Goal: Task Accomplishment & Management: Manage account settings

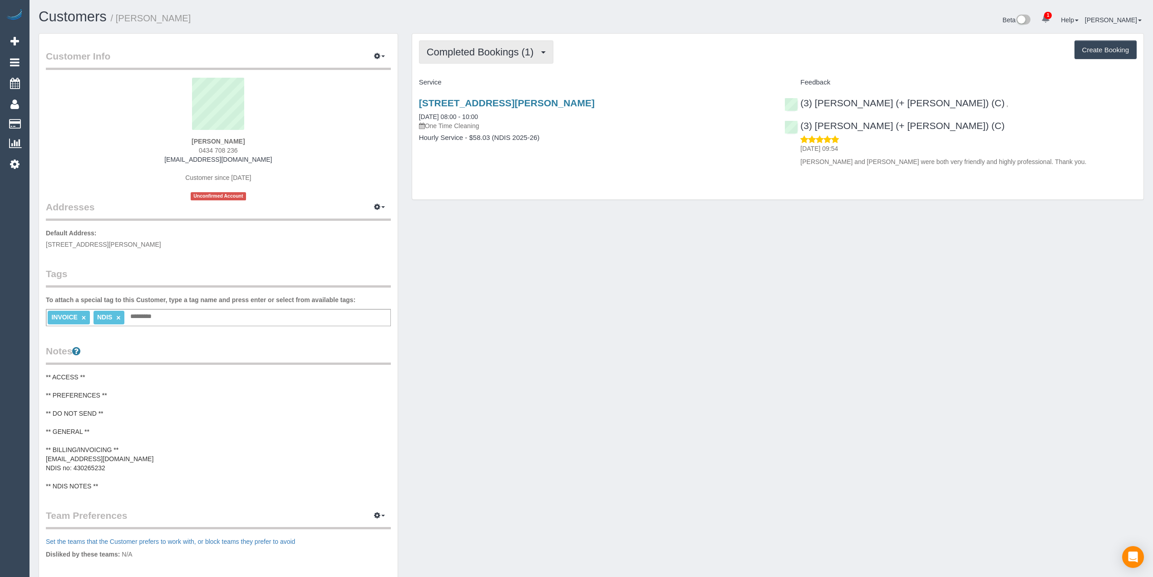
click at [487, 47] on span "Completed Bookings (1)" at bounding box center [483, 51] width 112 height 11
click at [1122, 46] on button "Create Booking" at bounding box center [1106, 49] width 62 height 19
select select "VIC"
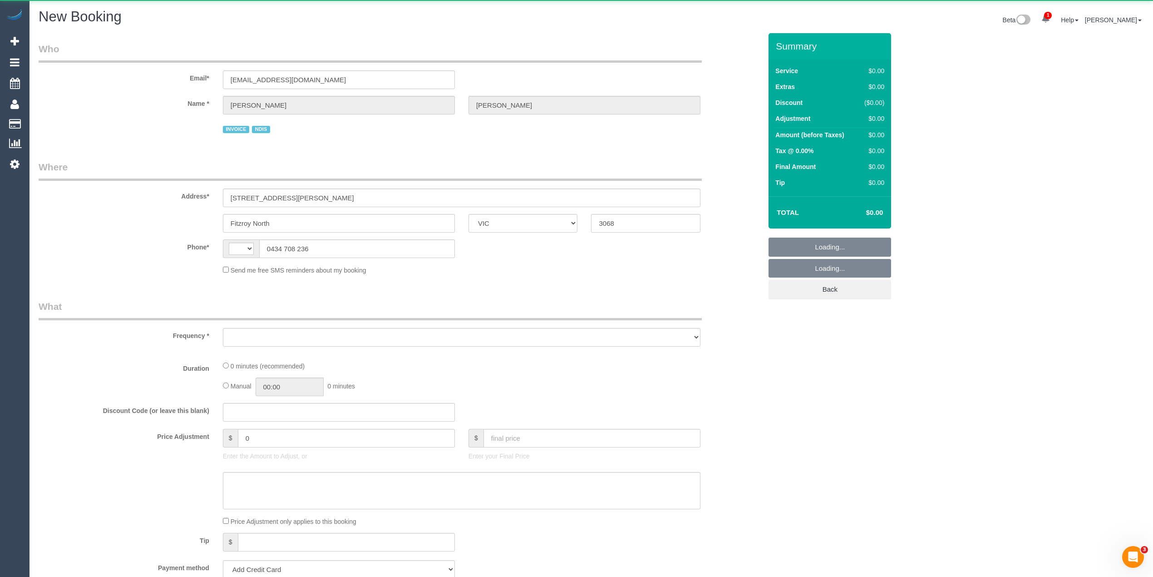
select select "string:AU"
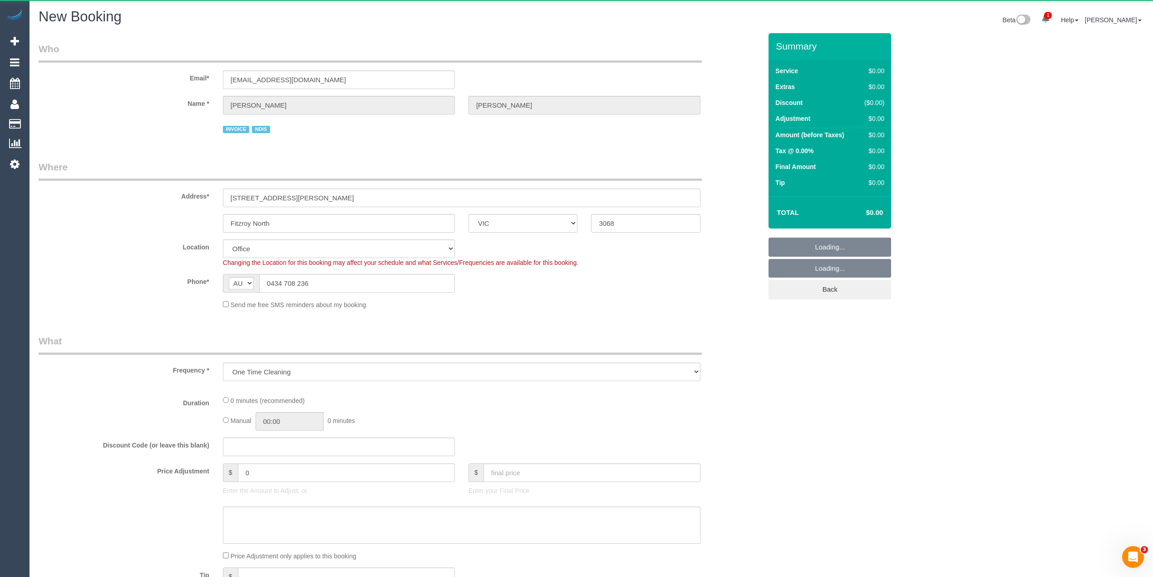
select select "object:872"
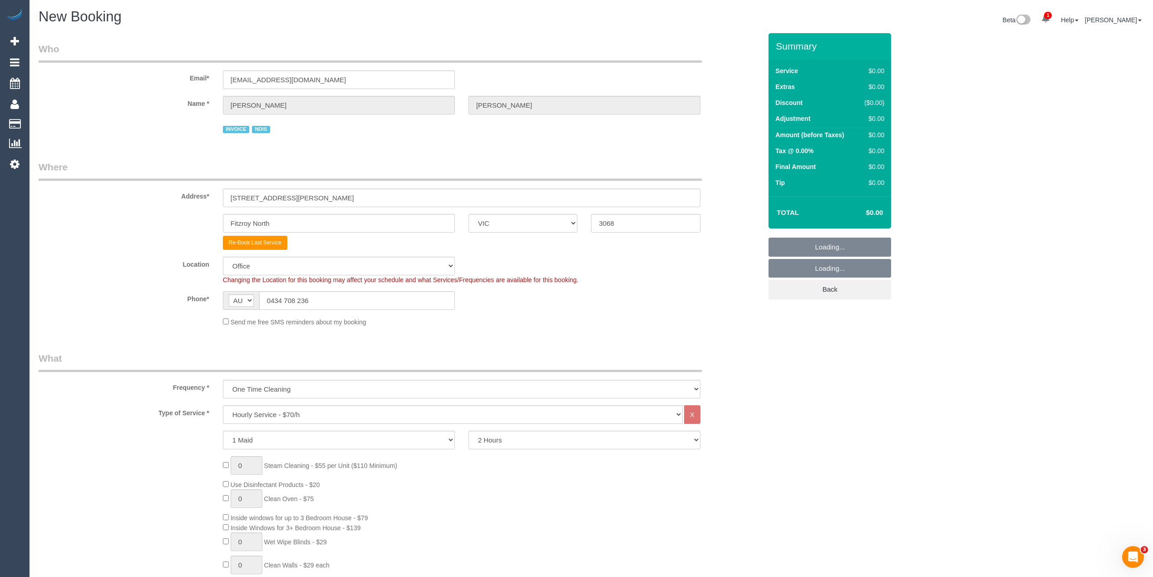
select select "47"
select select "object:2282"
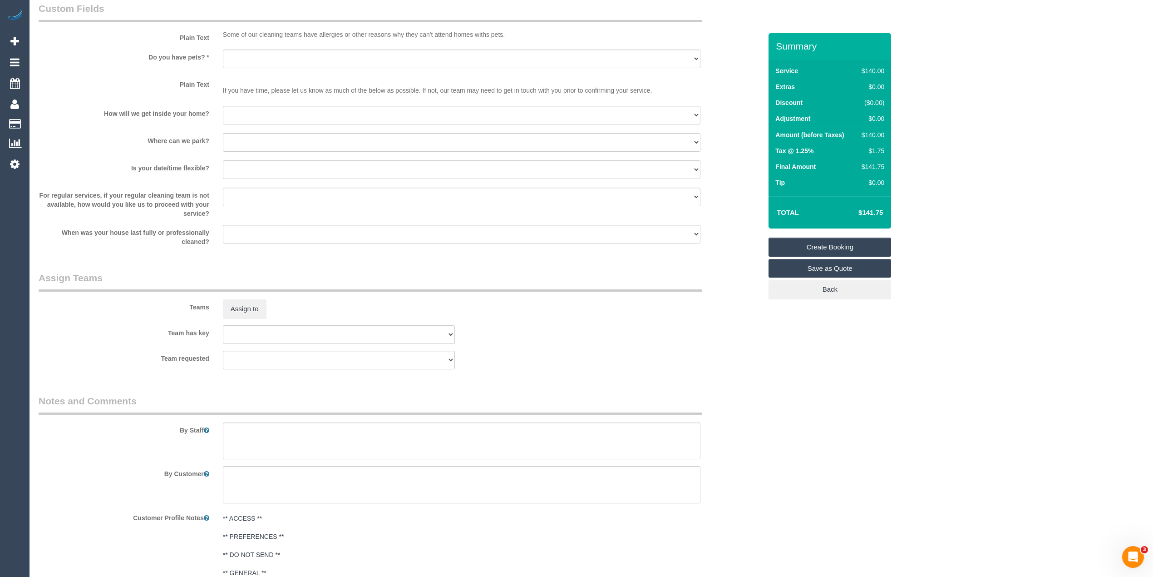
scroll to position [1253, 0]
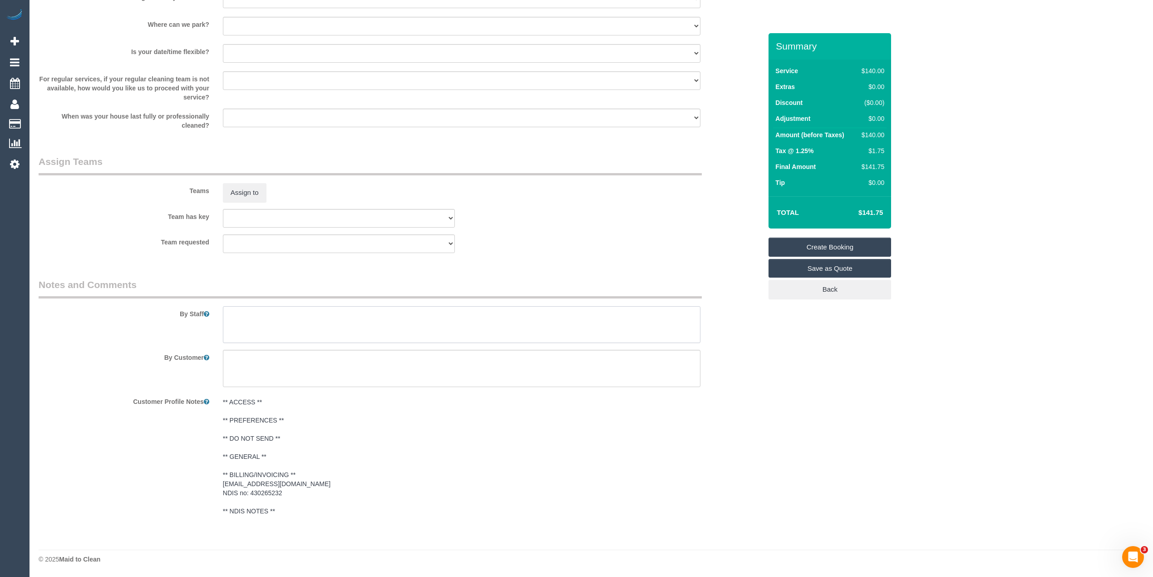
click at [266, 328] on textarea at bounding box center [462, 324] width 478 height 37
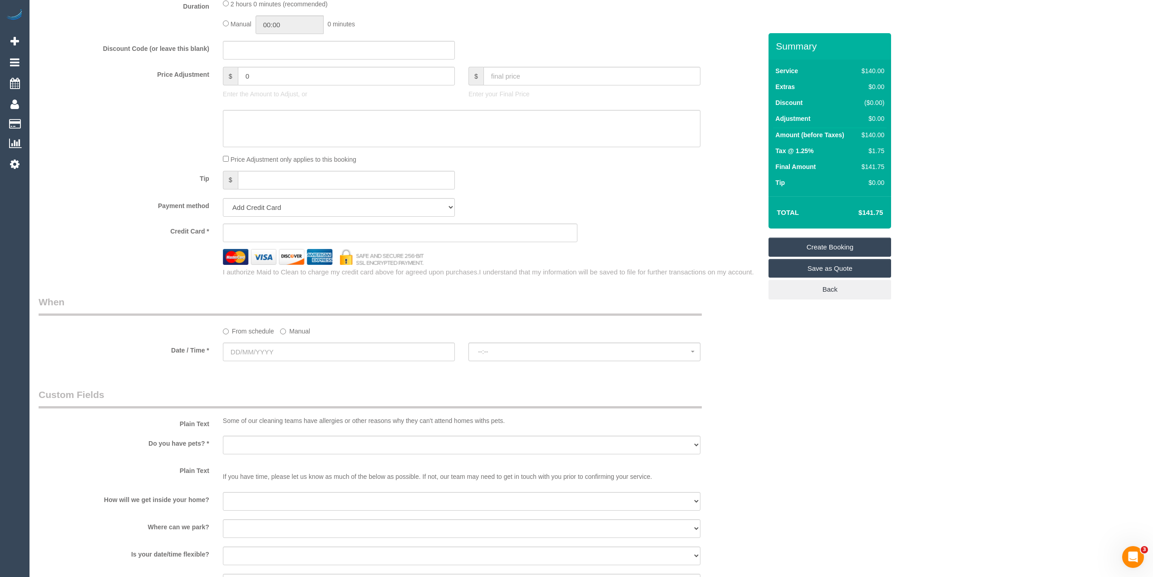
scroll to position [749, 0]
type textarea "Kitchen bench, microwave, kitchen cupboard doors, floors and bathroom benches a…"
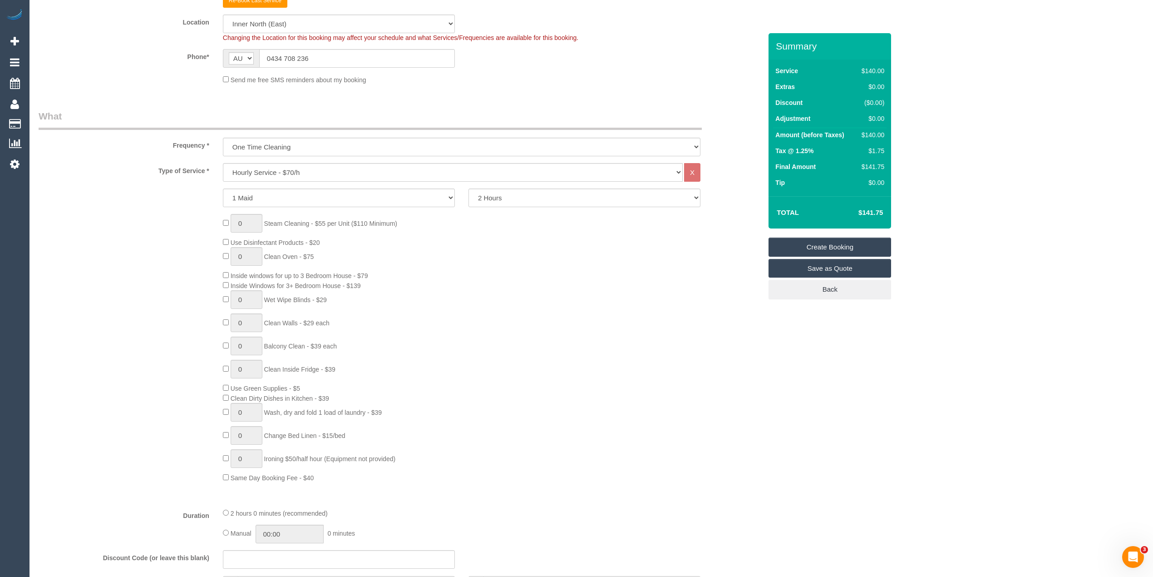
scroll to position [143, 0]
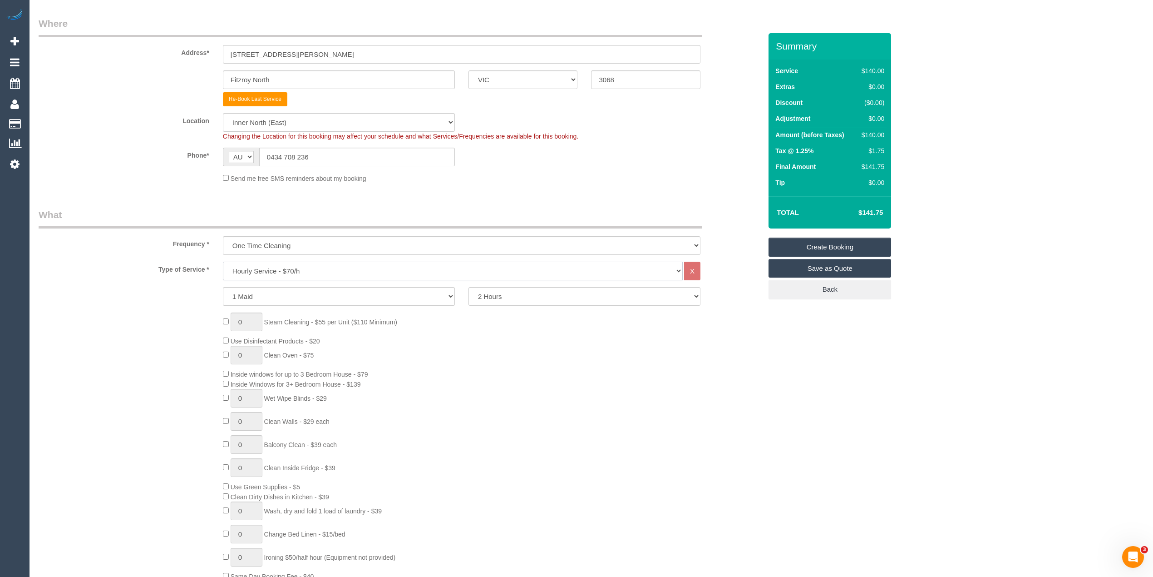
click at [318, 267] on select "Hourly Service - $70/h Hourly Service - $65/h Hourly Service - $60/h Hourly Ser…" at bounding box center [453, 270] width 460 height 19
select select "275"
click at [223, 261] on select "Hourly Service - $70/h Hourly Service - $65/h Hourly Service - $60/h Hourly Ser…" at bounding box center [453, 270] width 460 height 19
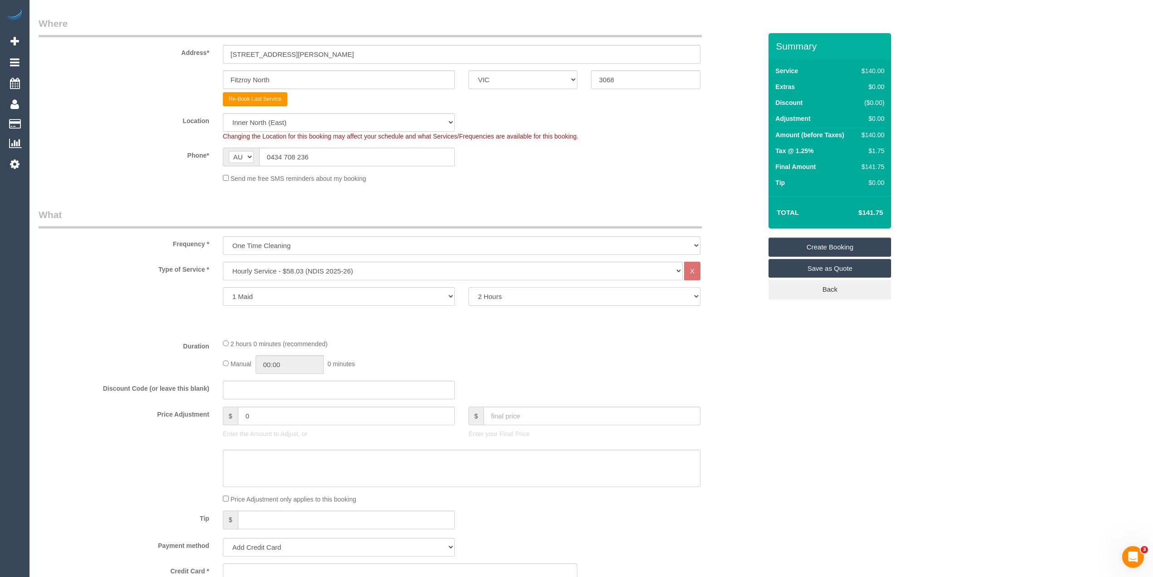
click at [518, 301] on select "2 Hours 2.5 Hours 3 Hours 3.5 Hours 4 Hours 4.5 Hours 5 Hours 5.5 Hours 6 Hours…" at bounding box center [585, 296] width 232 height 19
select select "240"
click at [469, 287] on select "2 Hours 2.5 Hours 3 Hours 3.5 Hours 4 Hours 4.5 Hours 5 Hours 5.5 Hours 6 Hours…" at bounding box center [585, 296] width 232 height 19
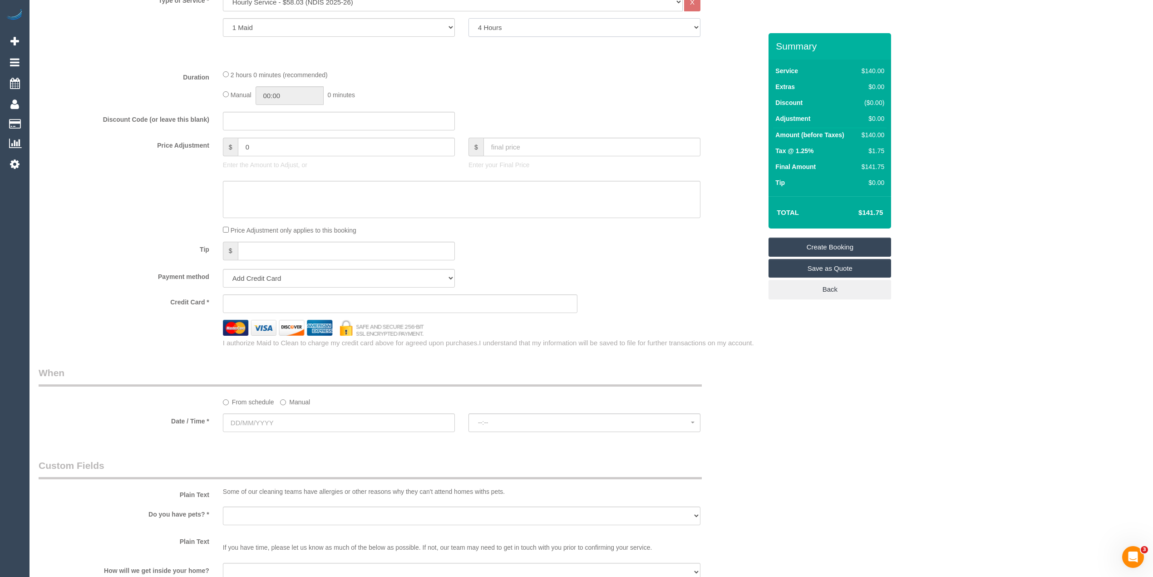
scroll to position [446, 0]
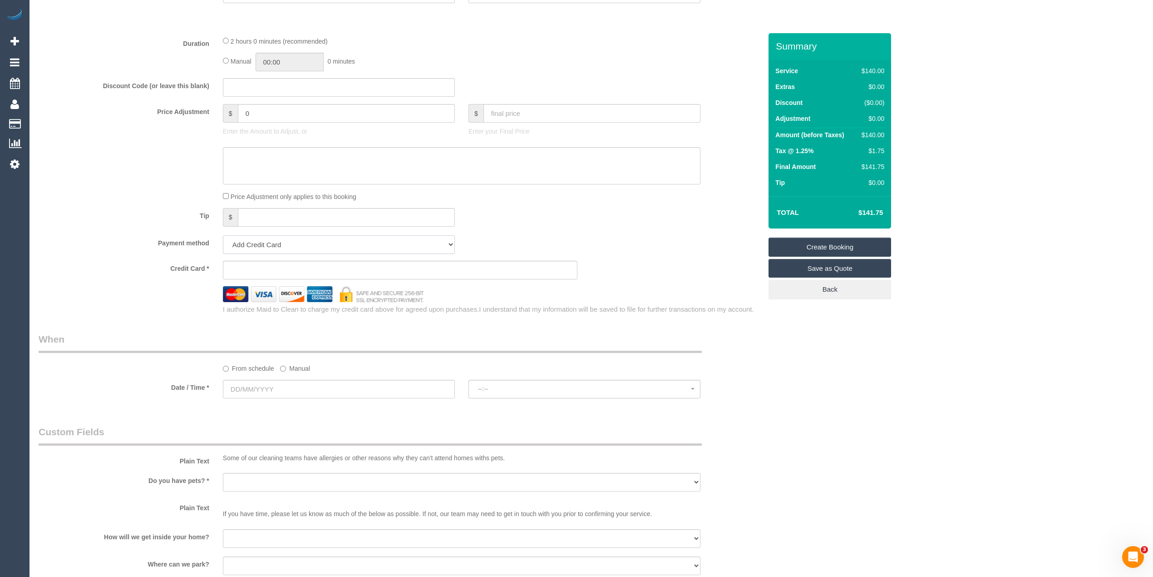
click at [233, 245] on select "Add Credit Card Cash Check Paypal" at bounding box center [339, 244] width 232 height 19
select select "string:check"
click at [223, 235] on select "Add Credit Card Cash Check Paypal" at bounding box center [339, 244] width 232 height 19
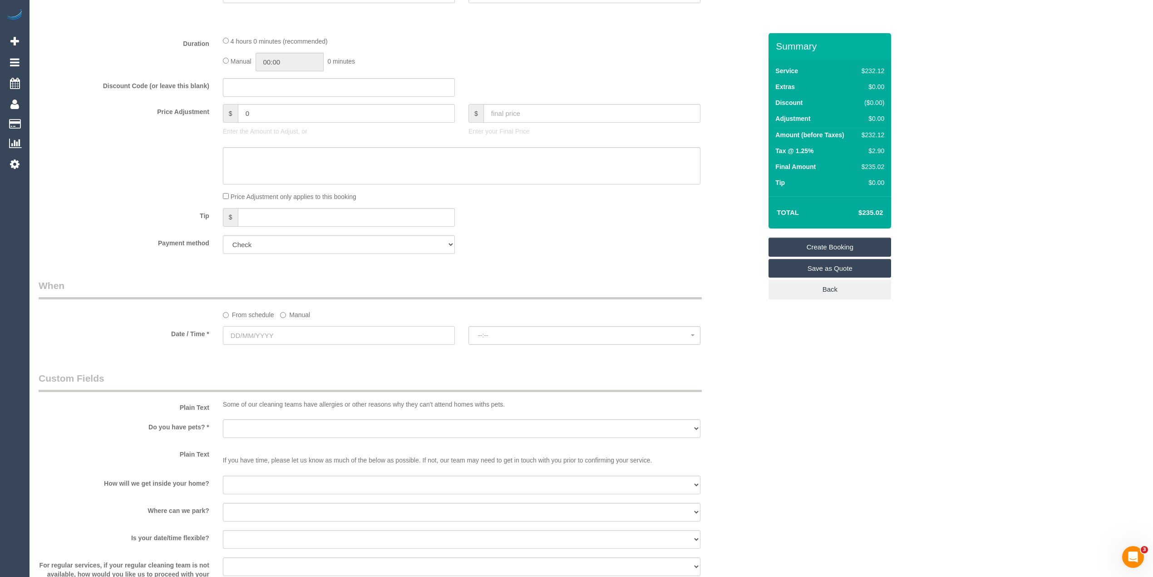
click at [256, 333] on input "text" at bounding box center [339, 335] width 232 height 19
click at [113, 280] on legend "When" at bounding box center [370, 289] width 663 height 20
click at [246, 425] on select "Yes - Cats Yes - Dogs No pets Yes - Dogs and Cats Yes - Other" at bounding box center [462, 428] width 478 height 19
select select "number:28"
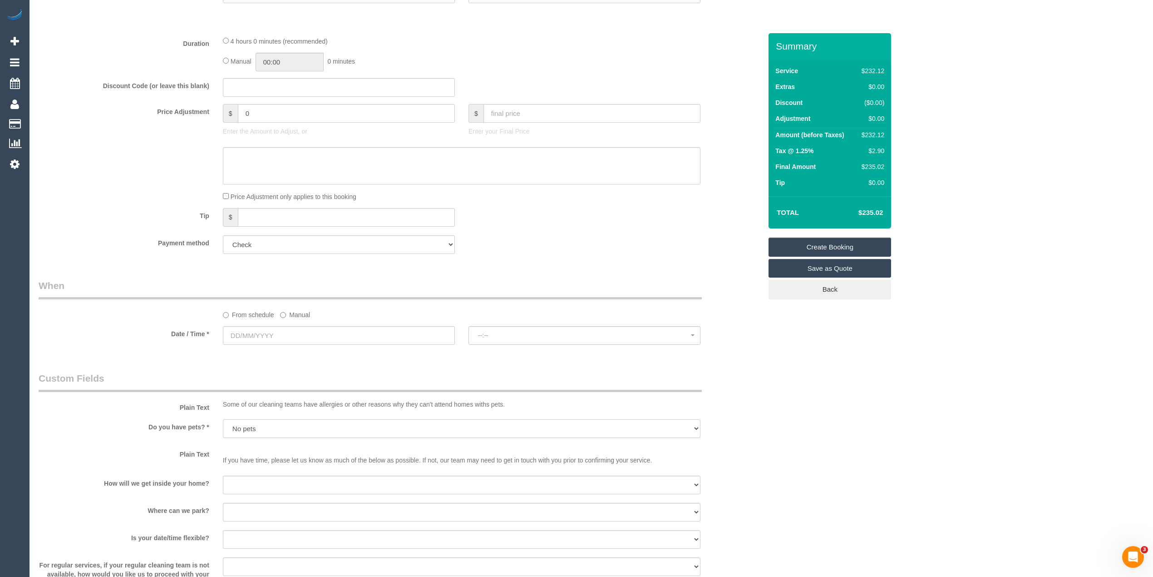
click at [223, 419] on select "Yes - Cats Yes - Dogs No pets Yes - Dogs and Cats Yes - Other" at bounding box center [462, 428] width 478 height 19
click at [235, 479] on select "I will be home Key will be left (please provide details below) Lock box/Access …" at bounding box center [462, 484] width 478 height 19
select select "number:14"
click at [223, 475] on select "I will be home Key will be left (please provide details below) Lock box/Access …" at bounding box center [462, 484] width 478 height 19
click at [255, 329] on input "text" at bounding box center [339, 335] width 232 height 19
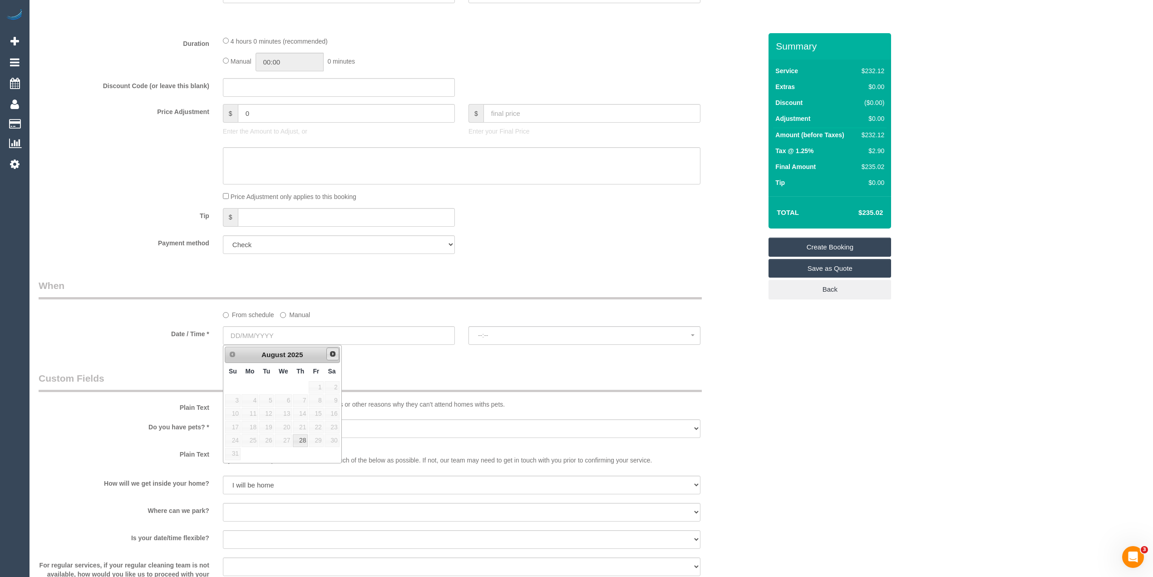
click at [333, 355] on span "Next" at bounding box center [332, 353] width 7 height 7
click at [266, 385] on link "2" at bounding box center [266, 387] width 15 height 12
type input "02/09/2025"
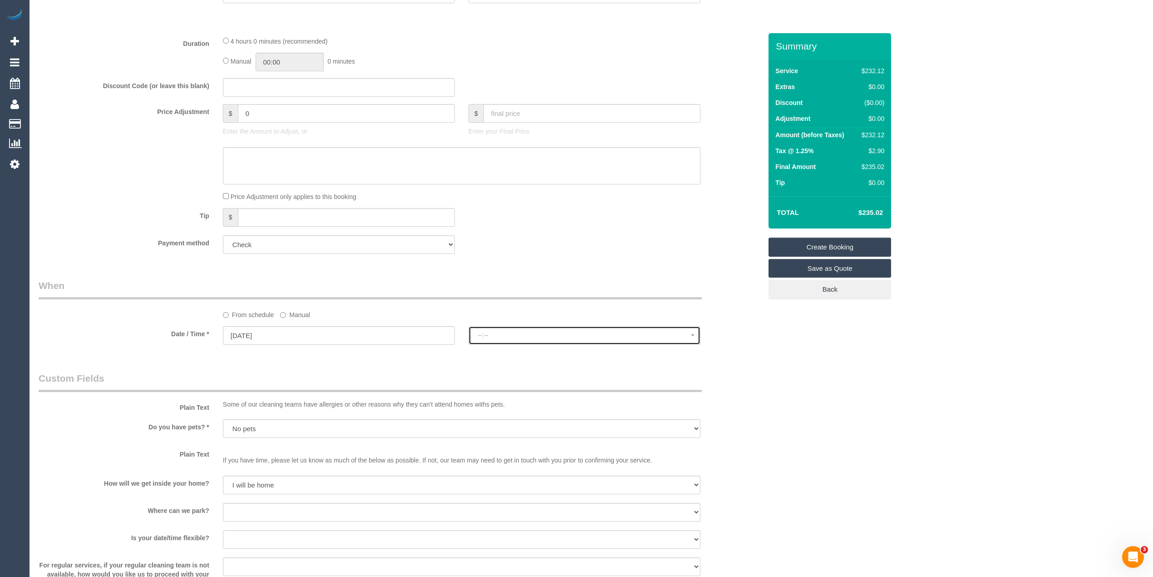
click at [559, 339] on button "--:--" at bounding box center [585, 335] width 232 height 19
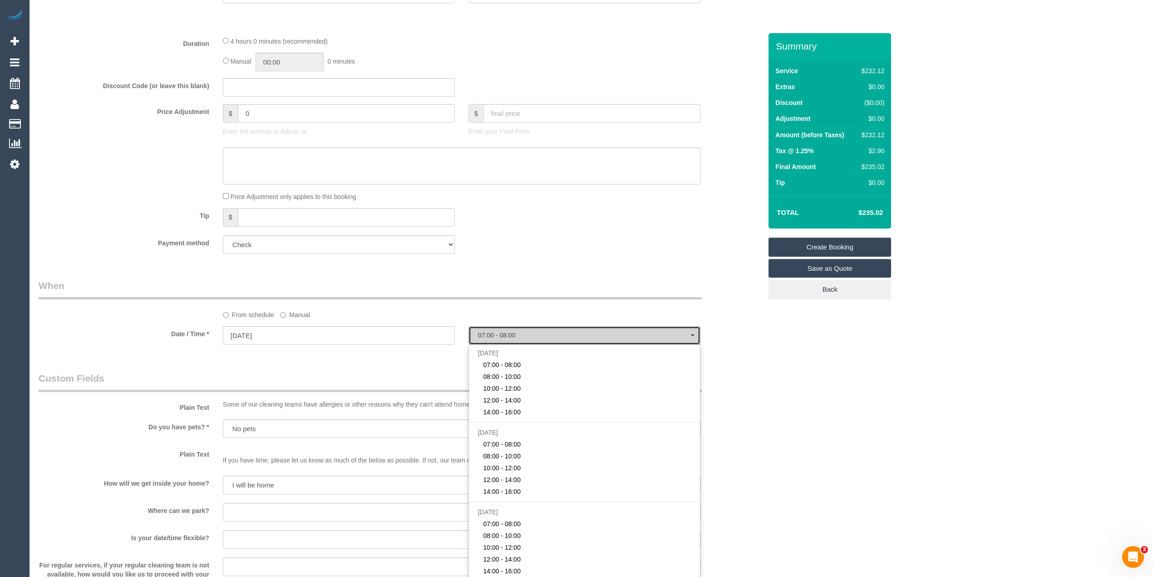
click at [559, 339] on button "07:00 - 08:00" at bounding box center [585, 335] width 232 height 19
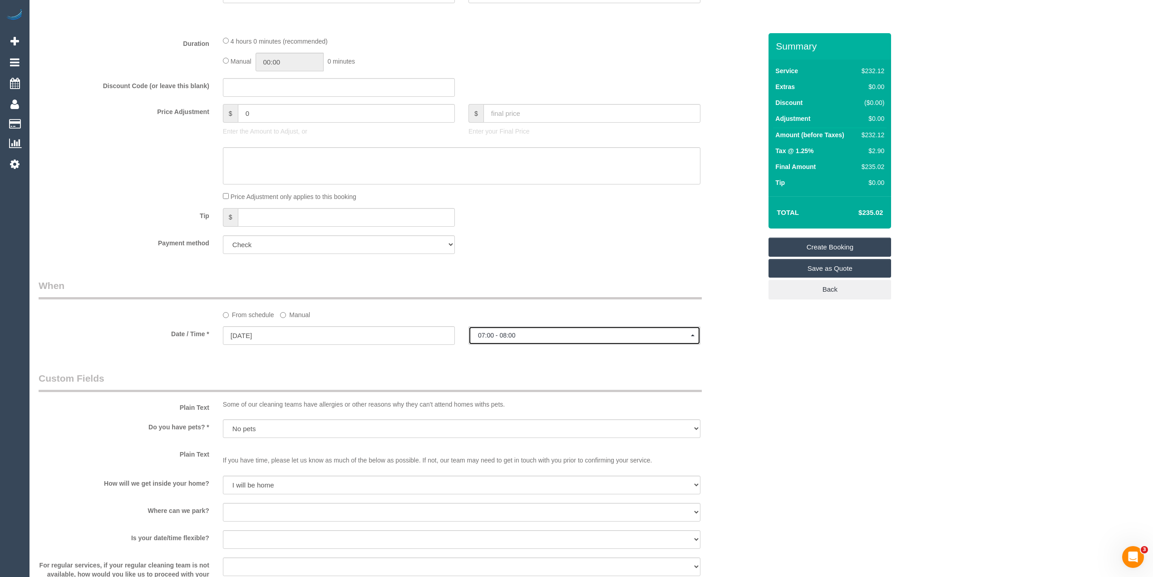
click at [496, 329] on button "07:00 - 08:00" at bounding box center [585, 335] width 232 height 19
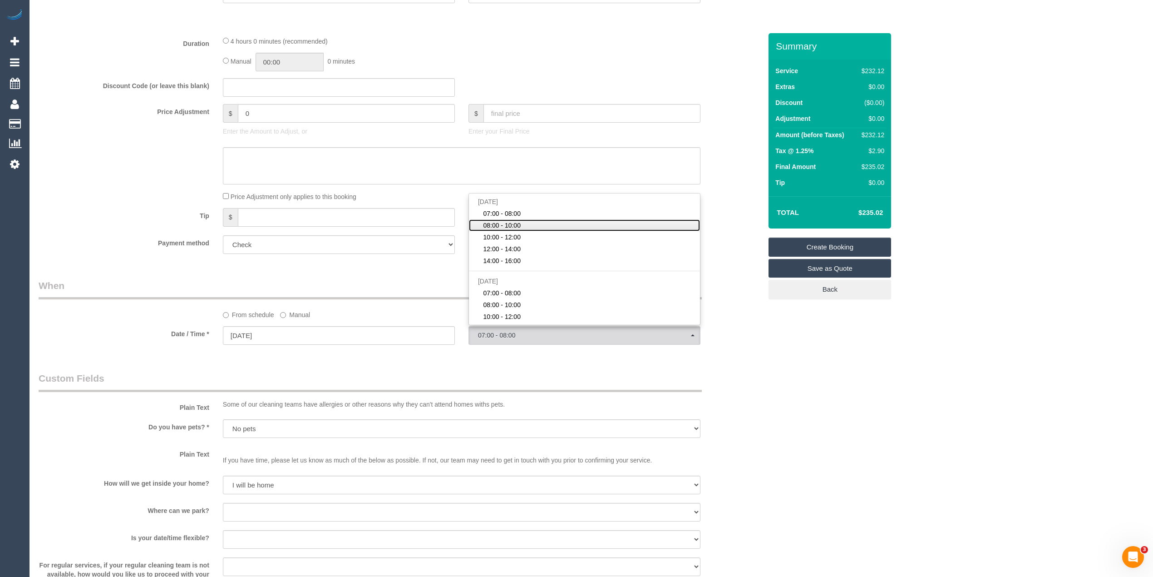
click at [506, 222] on span "08:00 - 10:00" at bounding box center [502, 225] width 38 height 9
select select "spot2"
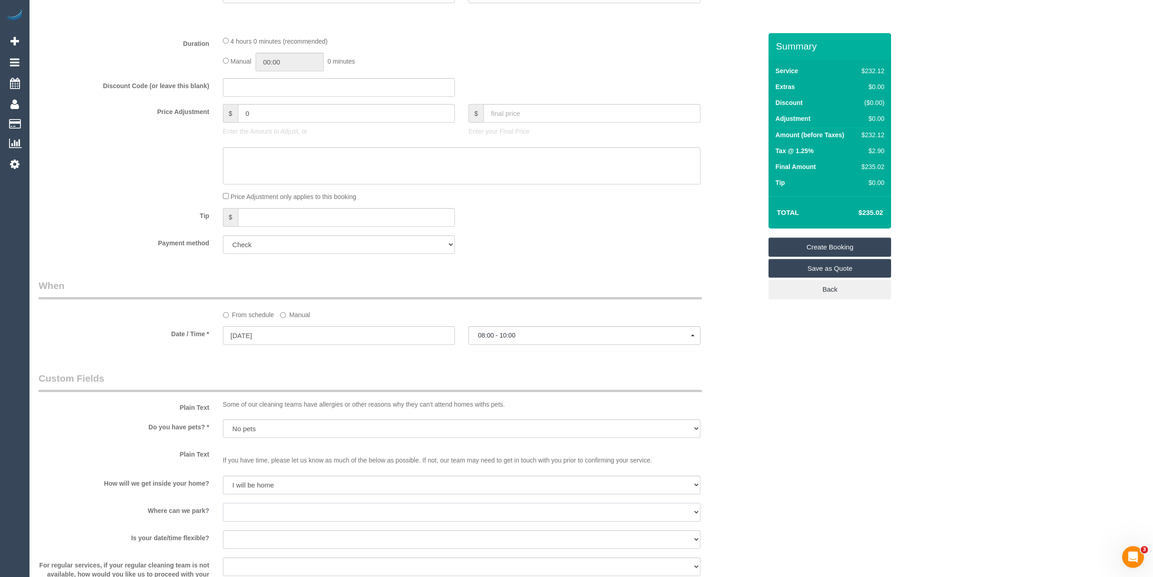
click at [249, 513] on select "I will provide parking on-site Free street parking Paid street parking (cost wi…" at bounding box center [462, 512] width 478 height 19
select select "number:19"
click at [223, 503] on select "I will provide parking on-site Free street parking Paid street parking (cost wi…" at bounding box center [462, 512] width 478 height 19
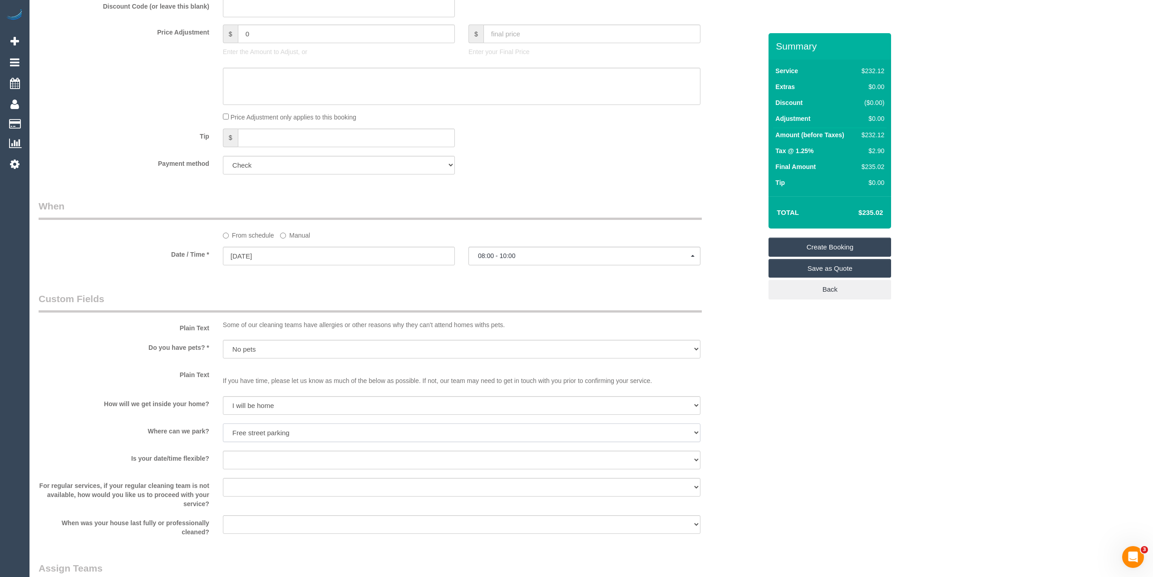
scroll to position [647, 0]
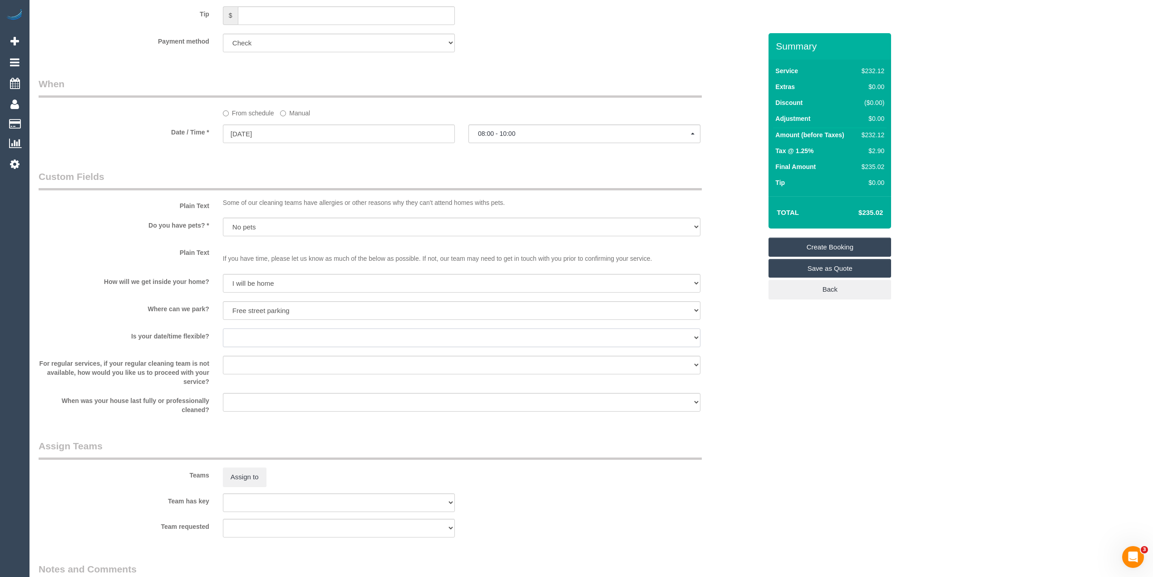
click at [237, 328] on select "Yes - date and time Yes - date but not time Yes - time but not date No - No fle…" at bounding box center [462, 337] width 478 height 19
select select "number:24"
click at [223, 328] on select "Yes - date and time Yes - date but not time Yes - time but not date No - No fle…" at bounding box center [462, 337] width 478 height 19
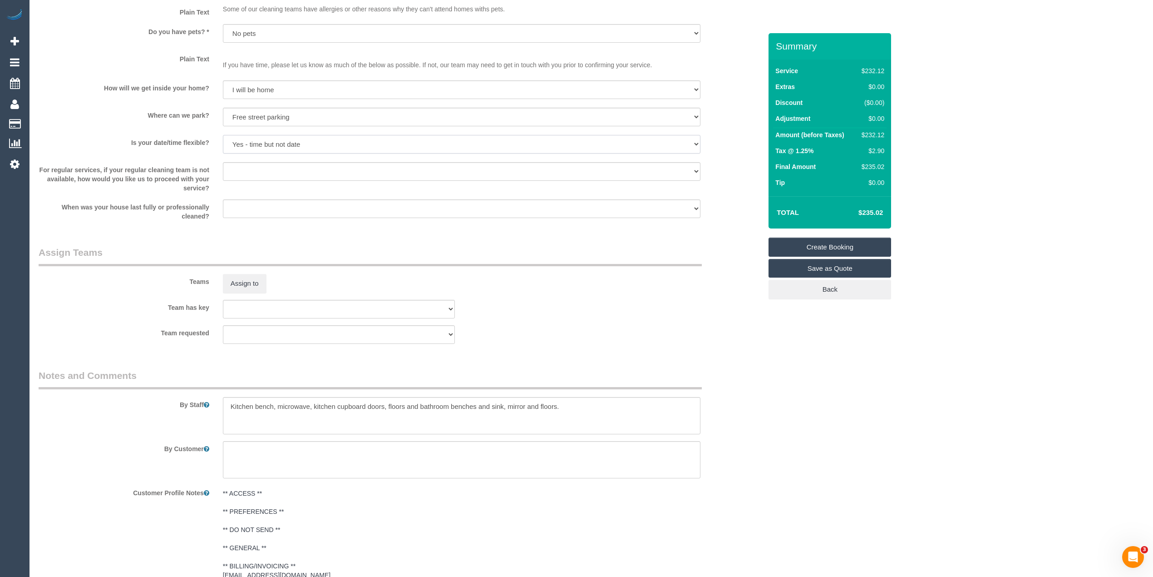
scroll to position [931, 0]
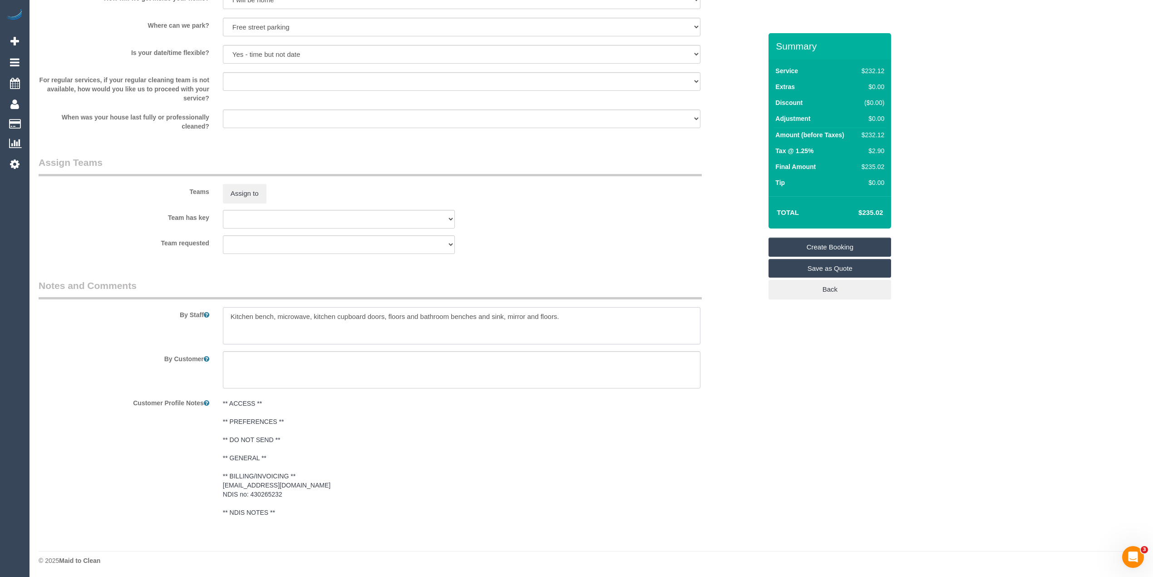
click at [577, 317] on textarea at bounding box center [462, 325] width 478 height 37
click at [365, 327] on textarea at bounding box center [462, 325] width 478 height 37
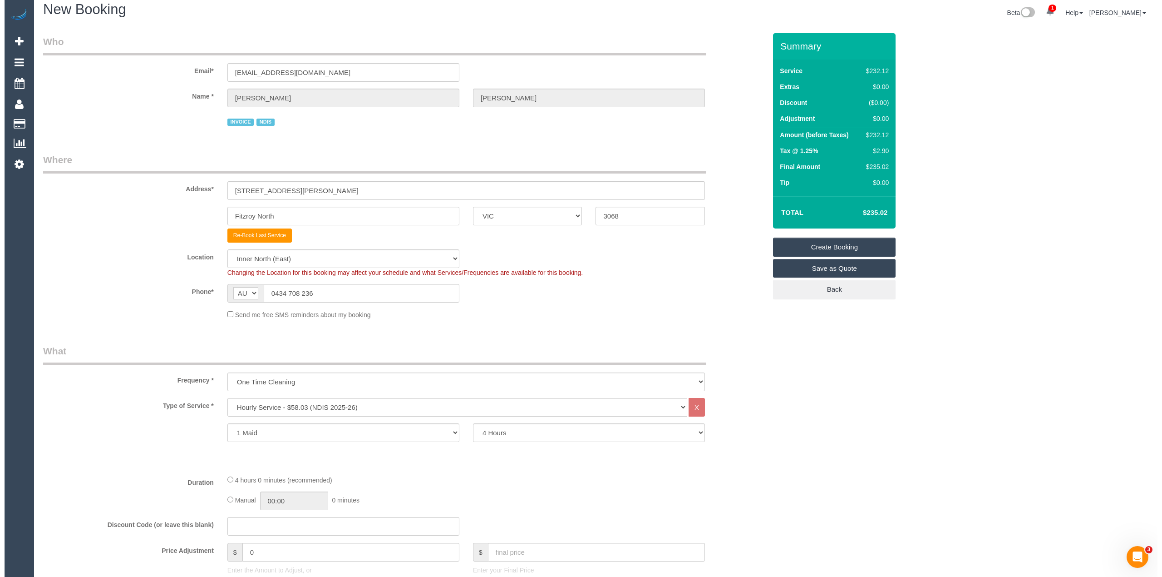
scroll to position [0, 0]
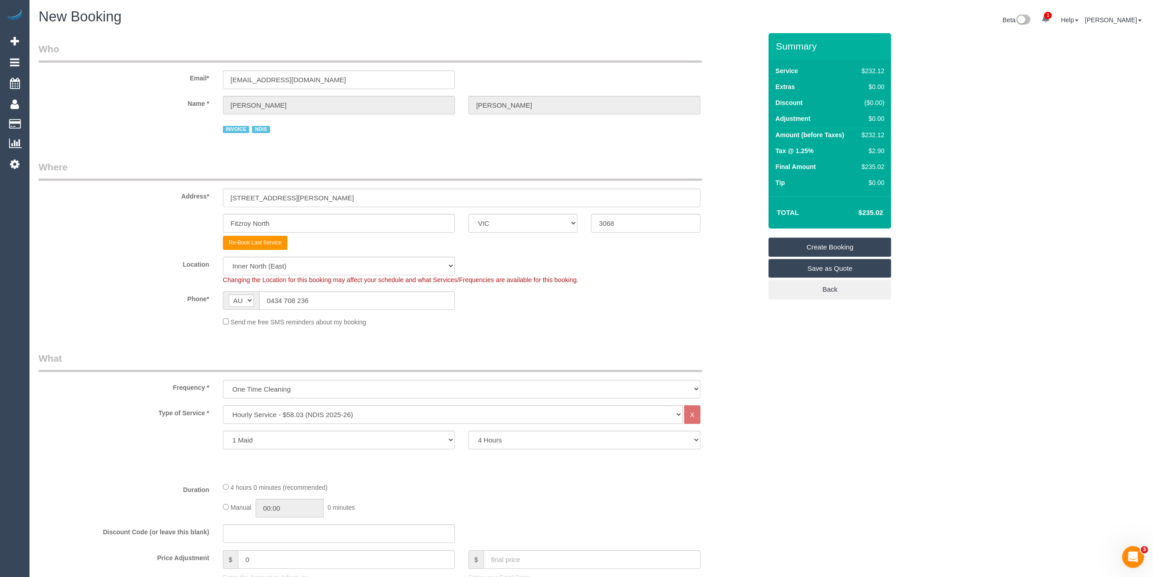
type textarea "Kitchen bench, microwave, kitchen cupboard doors, floors and bathroom benches a…"
click at [843, 247] on link "Create Booking" at bounding box center [830, 246] width 123 height 19
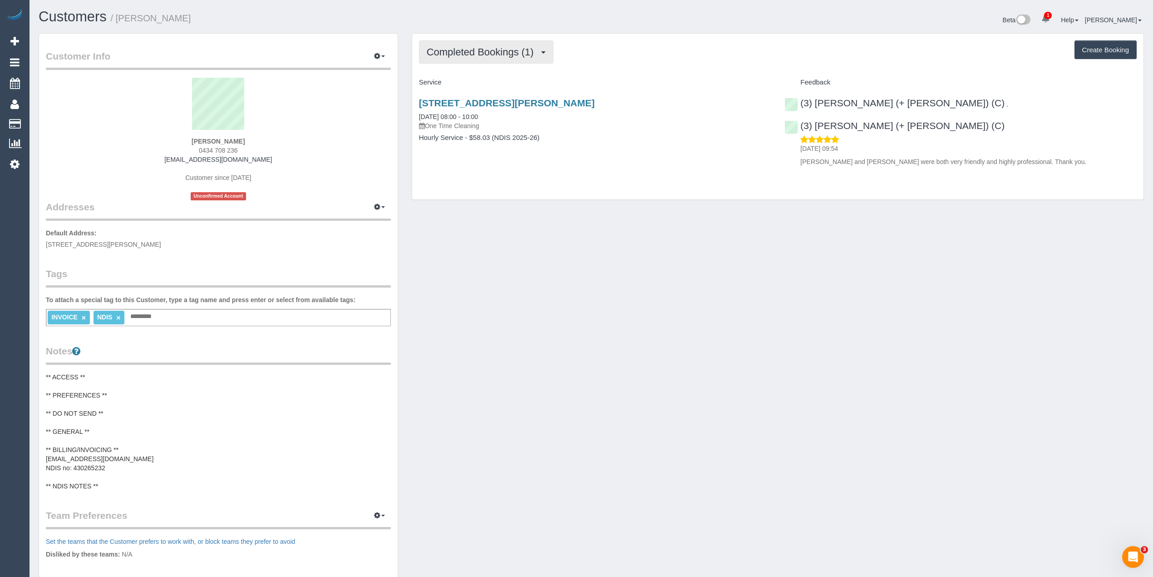
click at [514, 54] on span "Completed Bookings (1)" at bounding box center [483, 51] width 112 height 11
click at [490, 86] on link "Upcoming Bookings (0)" at bounding box center [466, 85] width 94 height 12
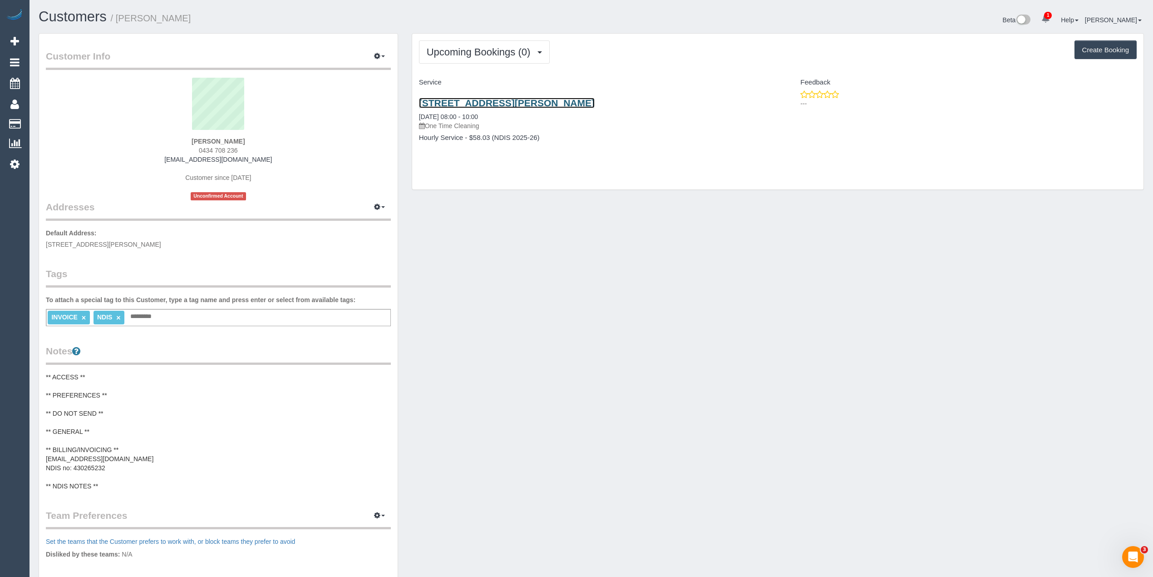
click at [536, 104] on link "1/16 Miller Street, Fitzroy North, VIC 3068" at bounding box center [507, 103] width 176 height 10
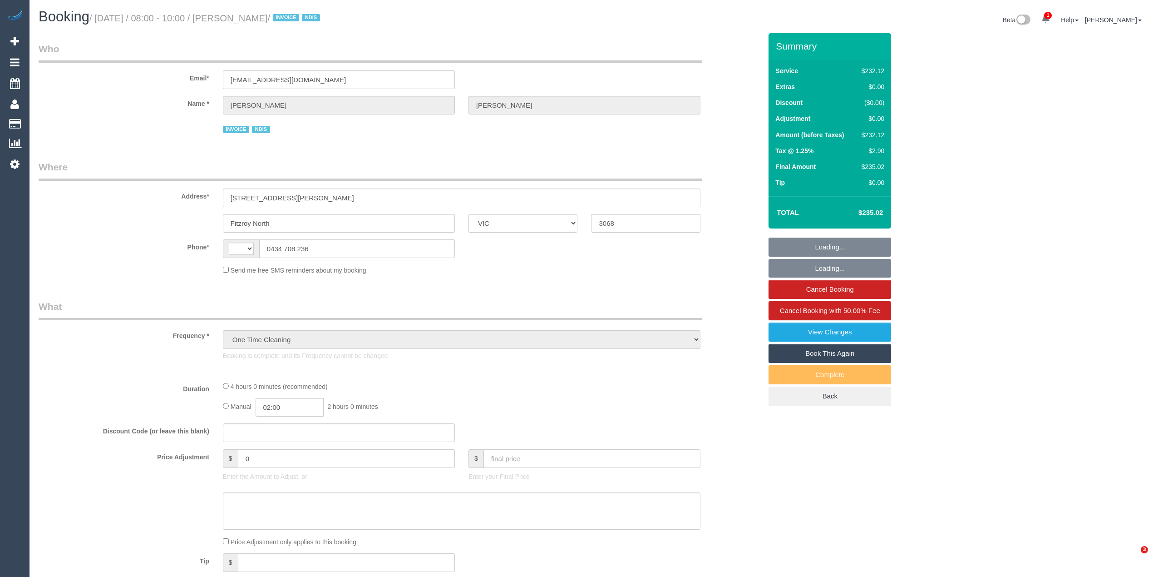
select select "VIC"
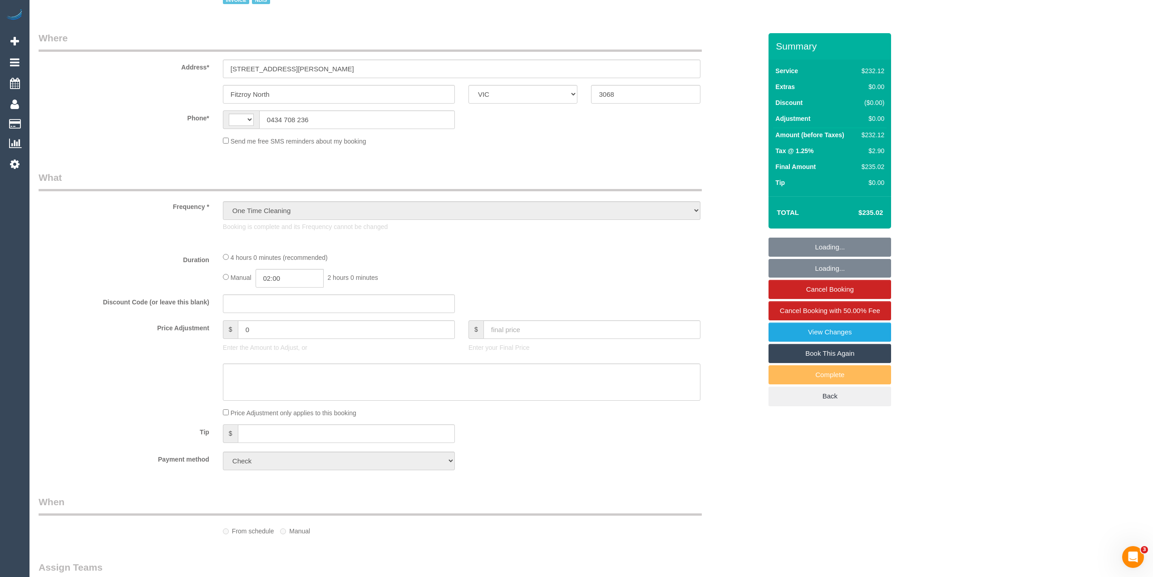
select select "number:28"
select select "number:14"
select select "number:19"
select select "number:24"
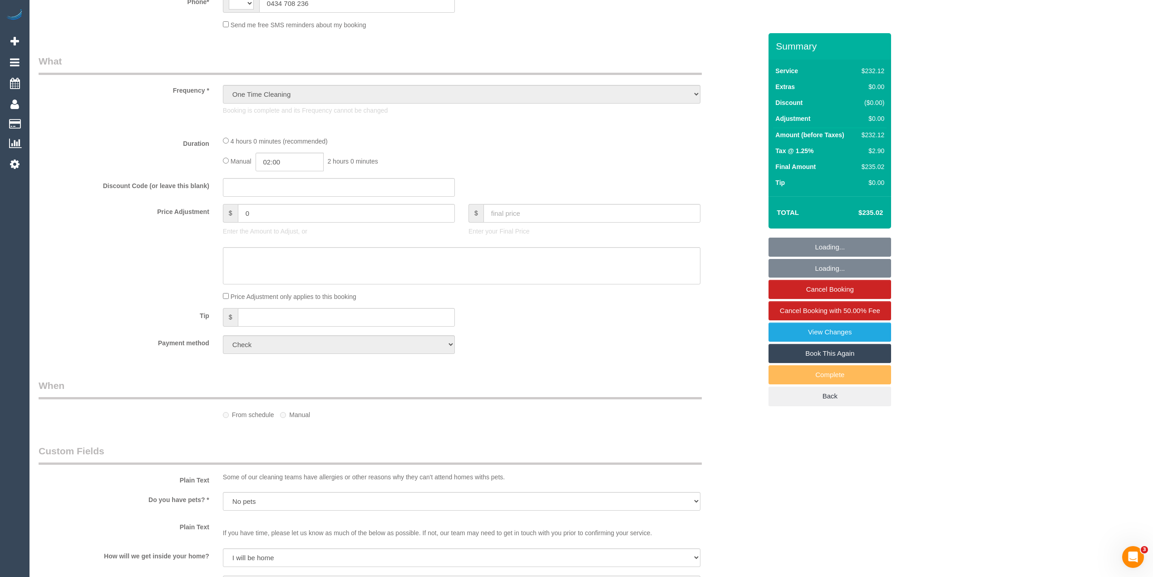
select select "string:AU"
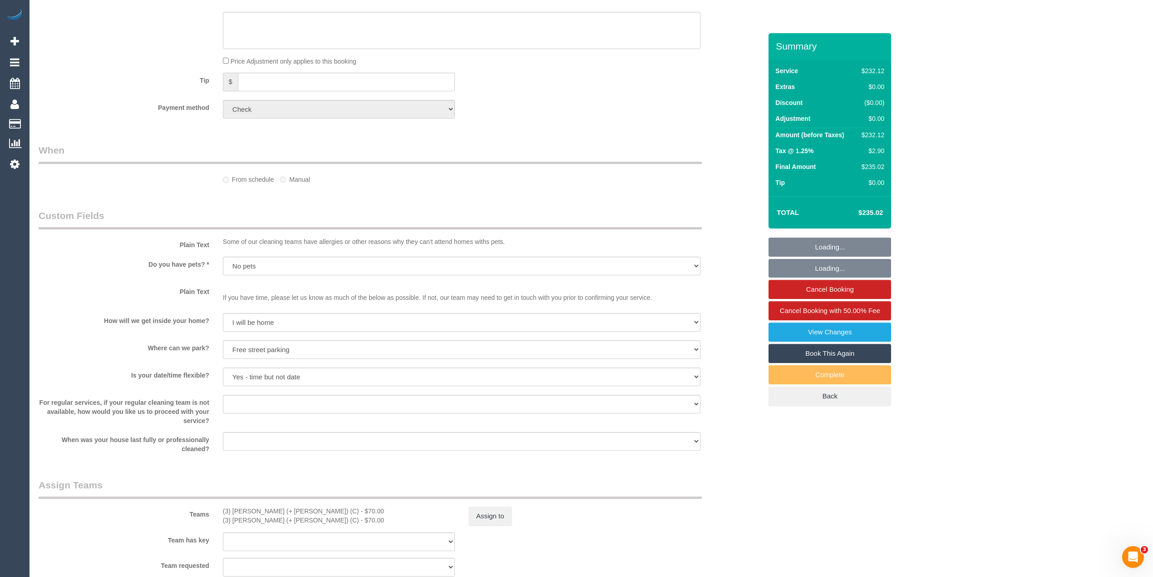
select select "240"
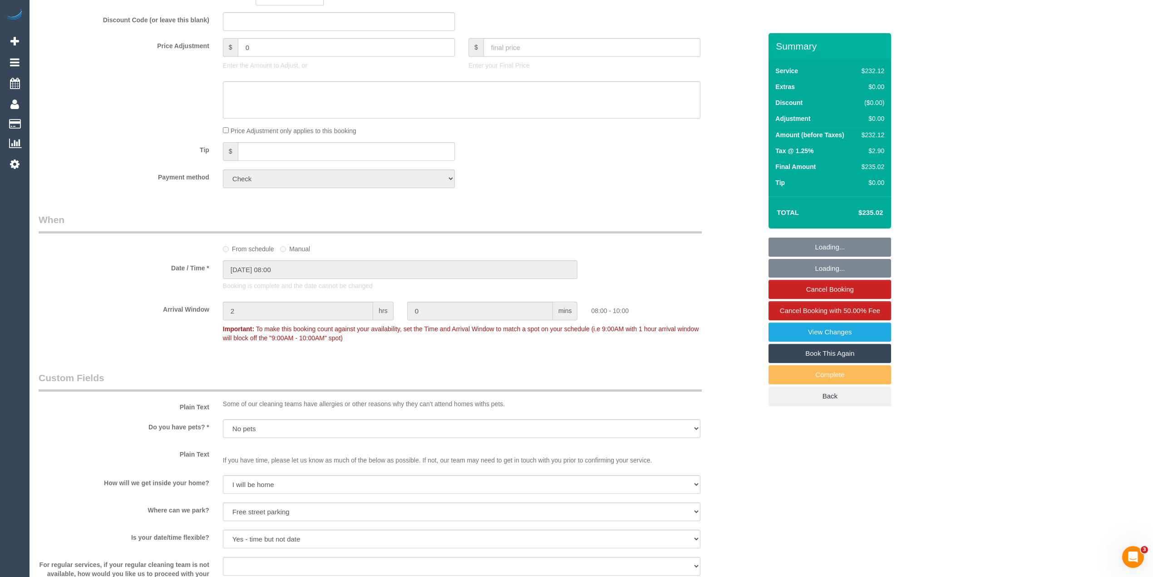
scroll to position [609, 0]
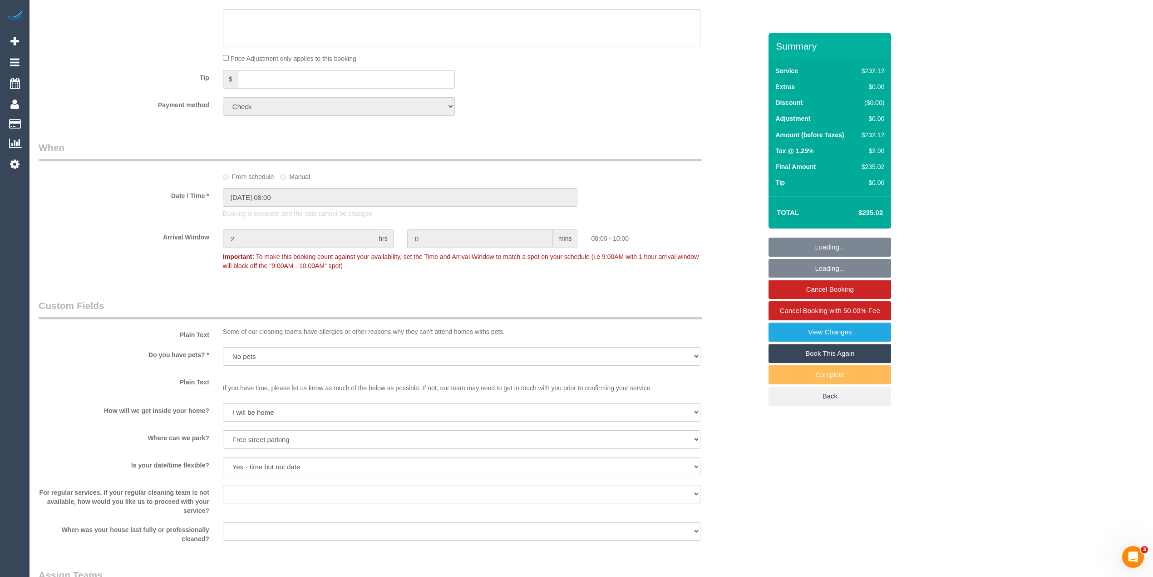
select select "object:1614"
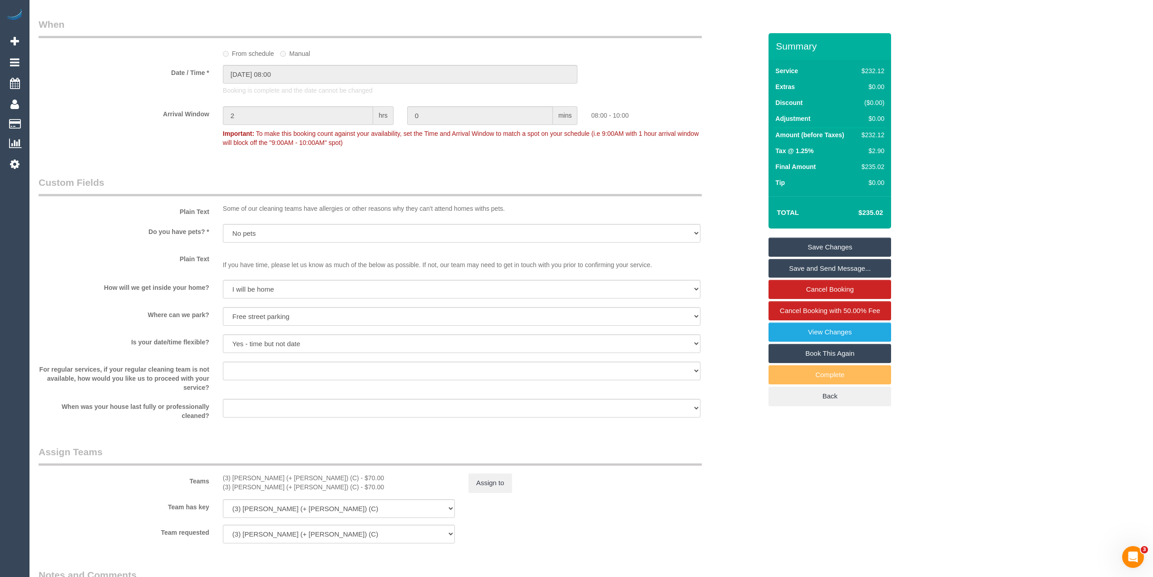
scroll to position [811, 0]
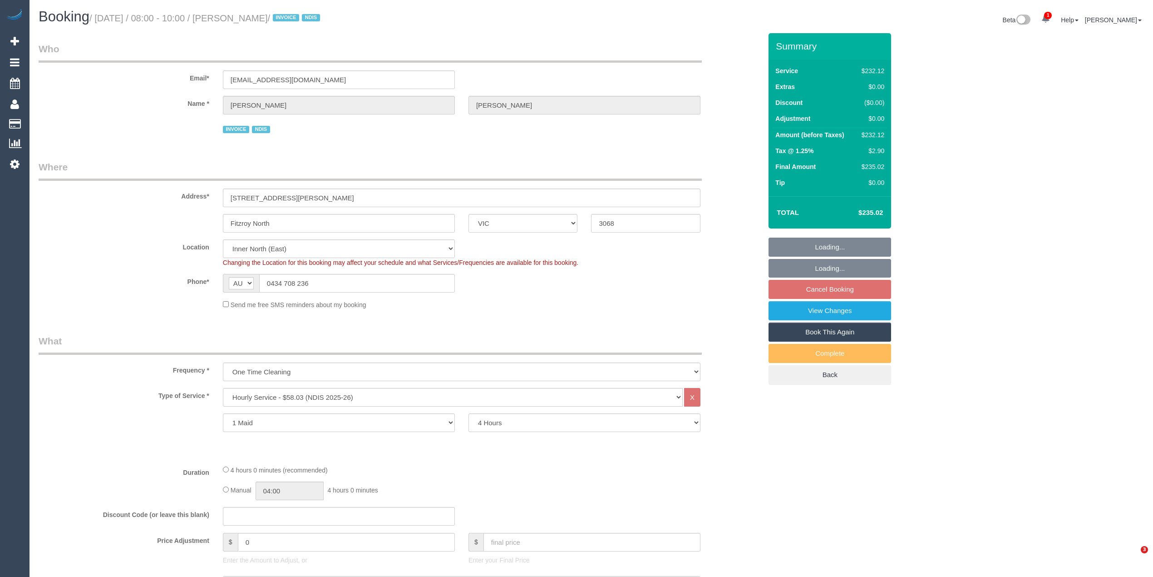
select select "VIC"
select select "240"
select select "object:740"
select select "number:28"
select select "number:14"
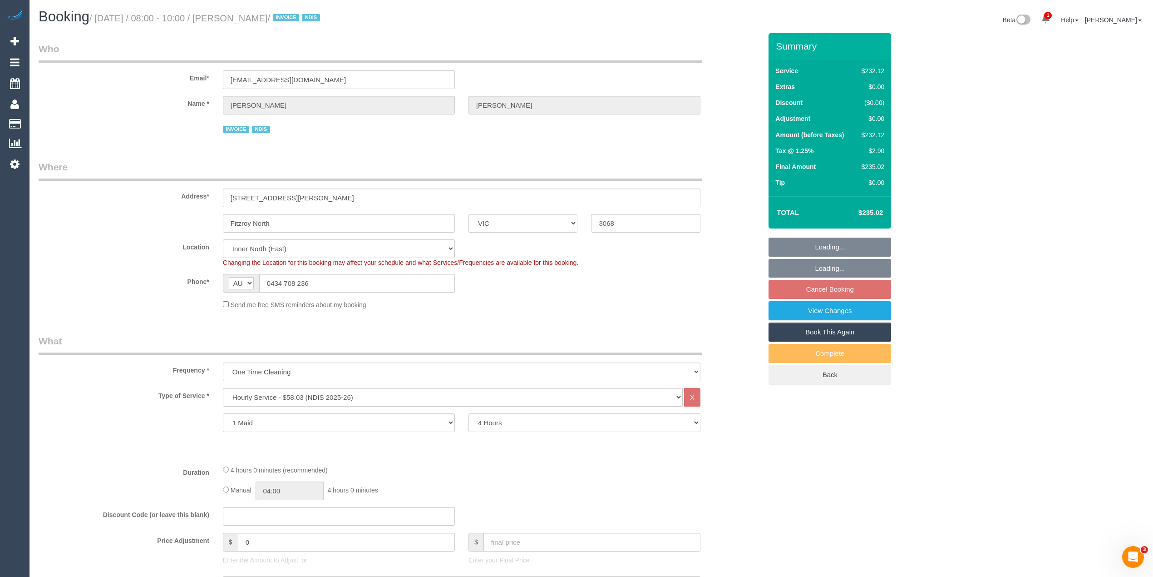
select select "number:19"
select select "number:24"
select select "spot2"
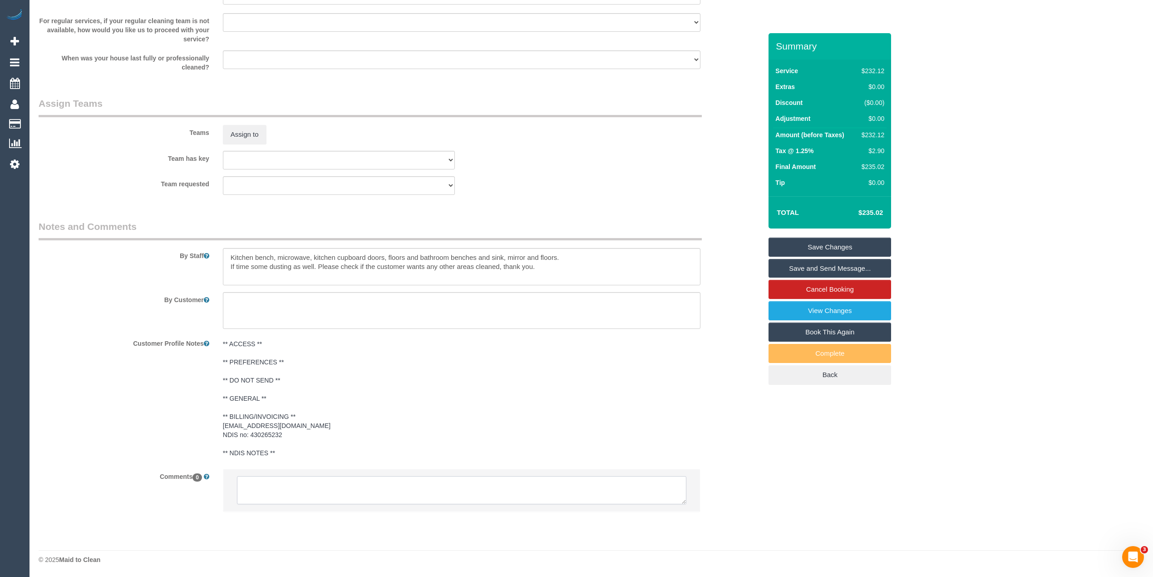
click at [415, 489] on textarea at bounding box center [461, 490] width 449 height 28
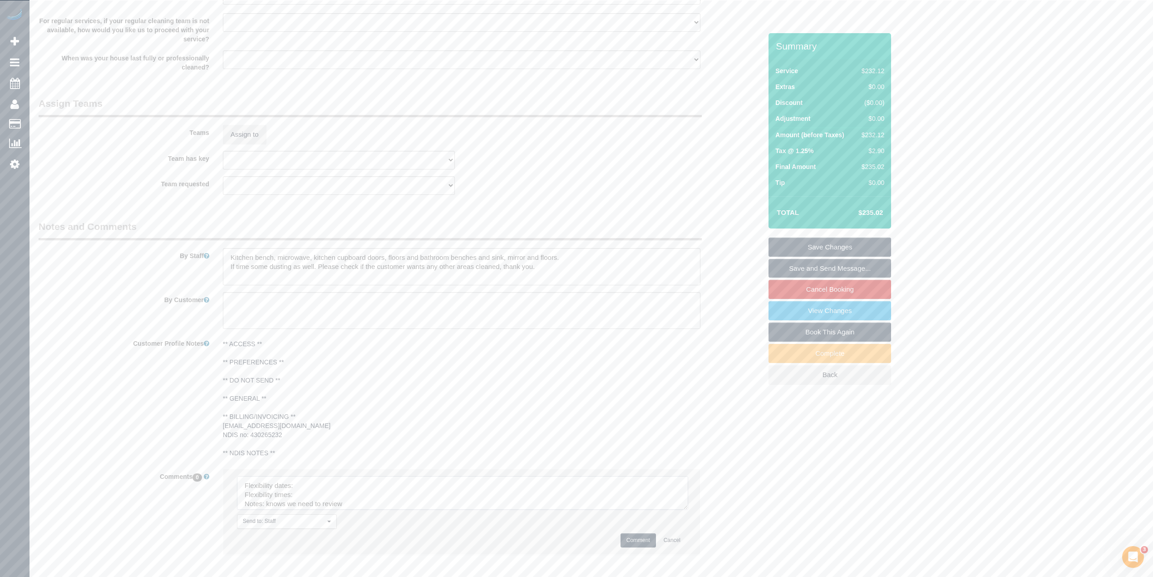
drag, startPoint x: 683, startPoint y: 498, endPoint x: 600, endPoint y: 534, distance: 90.7
click at [688, 509] on textarea at bounding box center [462, 493] width 451 height 34
click at [329, 482] on textarea at bounding box center [467, 510] width 461 height 69
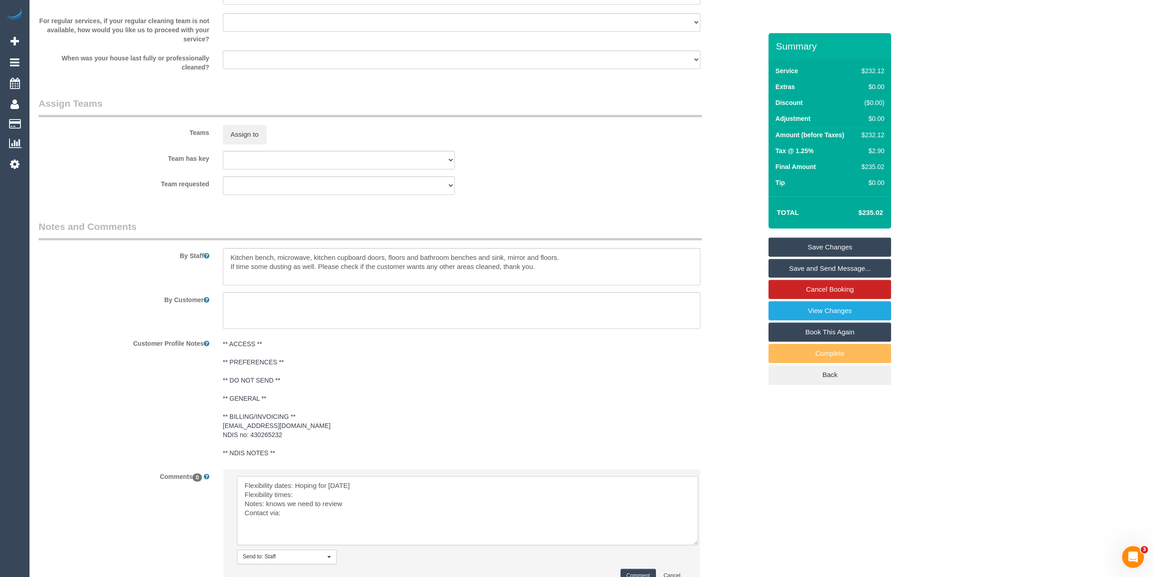
click at [323, 494] on textarea at bounding box center [467, 510] width 461 height 69
click at [311, 514] on textarea at bounding box center [467, 510] width 461 height 69
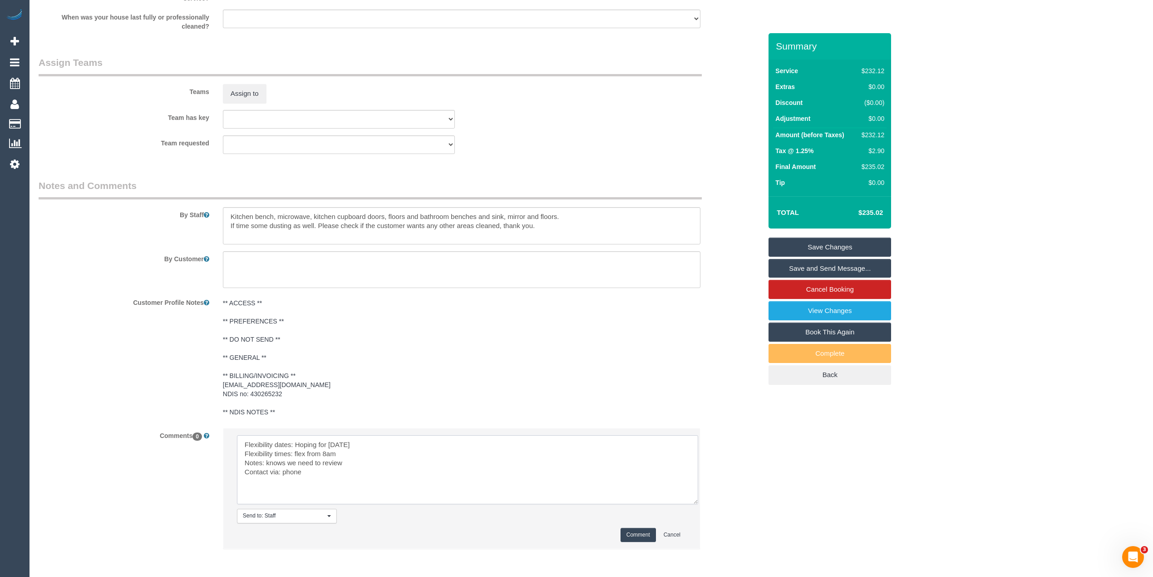
scroll to position [1051, 0]
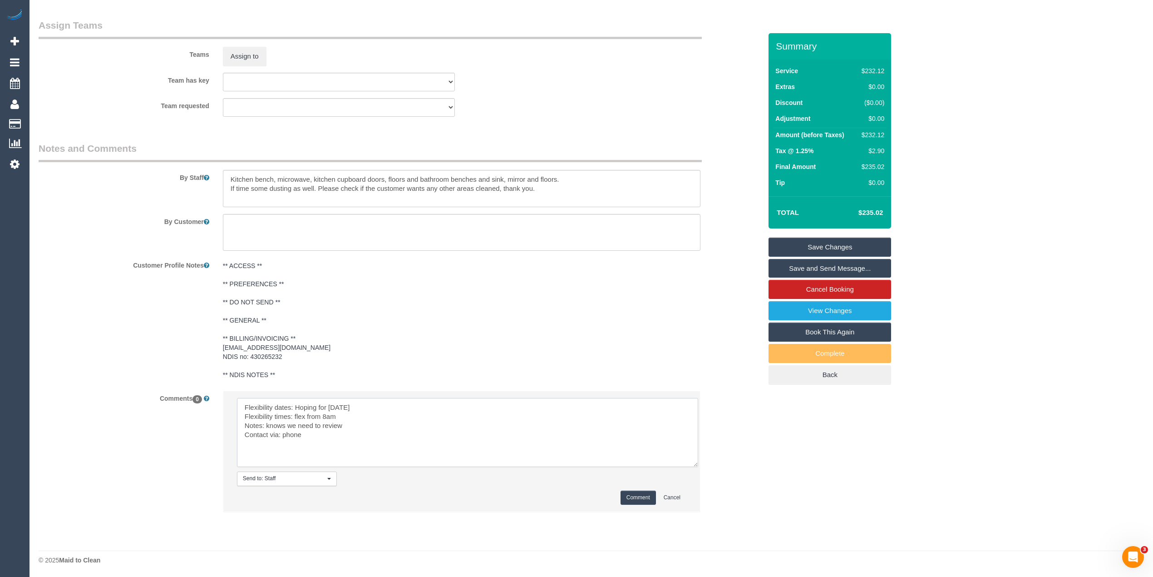
type textarea "Flexibility dates: Hoping for Tuesday Flexibility times: flex from 8am Notes: k…"
click at [625, 492] on button "Comment" at bounding box center [638, 497] width 35 height 14
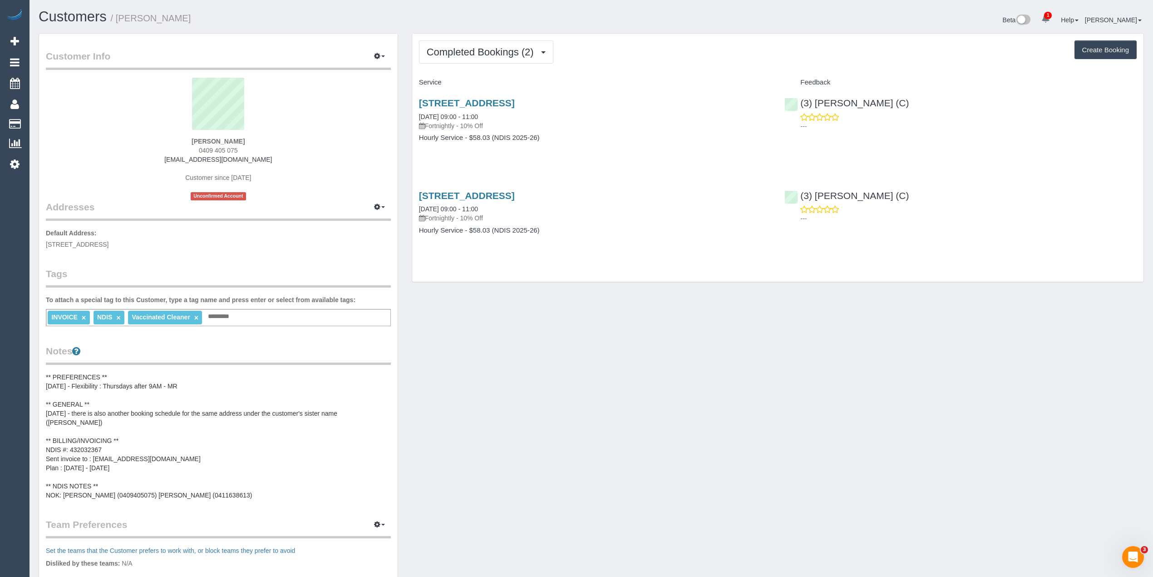
click at [90, 447] on pre "** PREFERENCES ** 31/07/2025 - Flexibility : Thursdays after 9AM - MR ** GENERA…" at bounding box center [218, 435] width 345 height 127
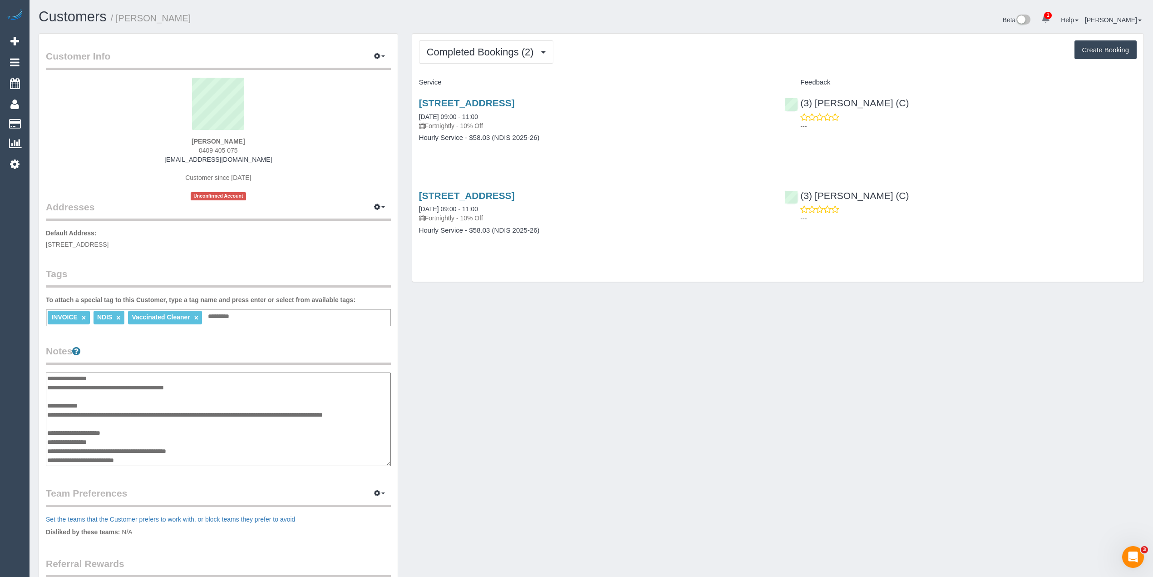
scroll to position [36, 0]
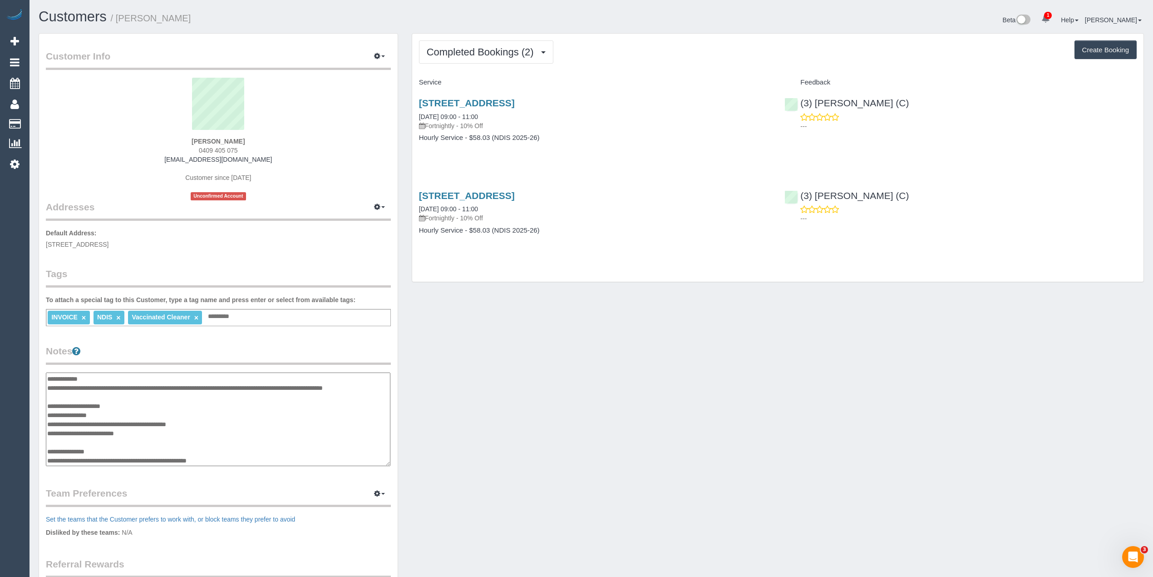
click at [87, 406] on textarea "**********" at bounding box center [218, 419] width 345 height 94
click at [88, 412] on textarea "**********" at bounding box center [218, 419] width 345 height 94
type textarea "**********"
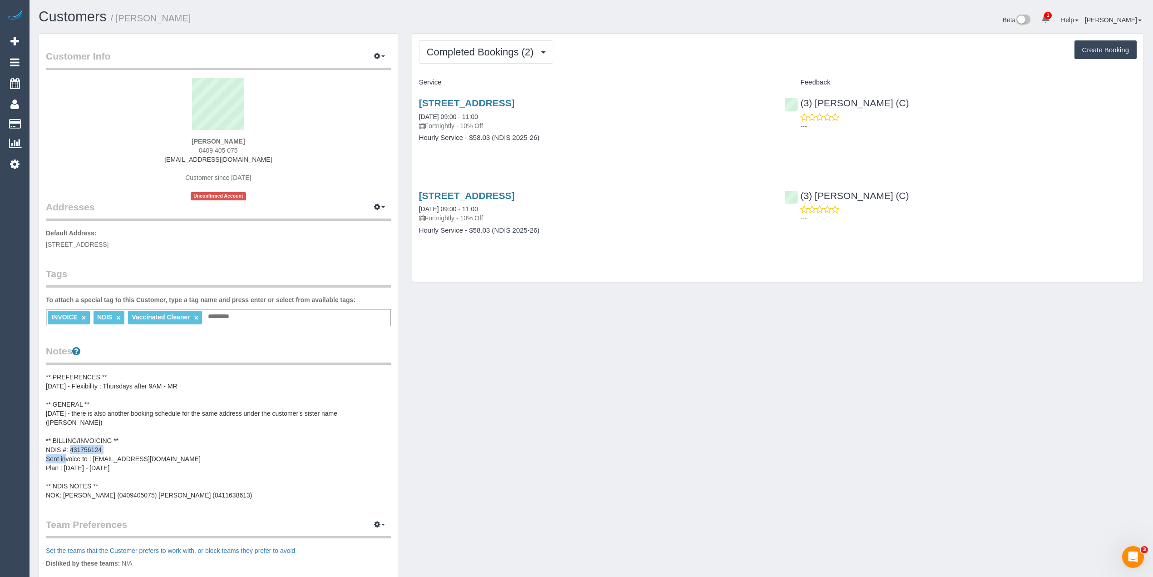
drag, startPoint x: 46, startPoint y: 447, endPoint x: 129, endPoint y: 444, distance: 83.2
click at [129, 444] on pre "** PREFERENCES ** 31/07/2025 - Flexibility : Thursdays after 9AM - MR ** GENERA…" at bounding box center [218, 435] width 345 height 127
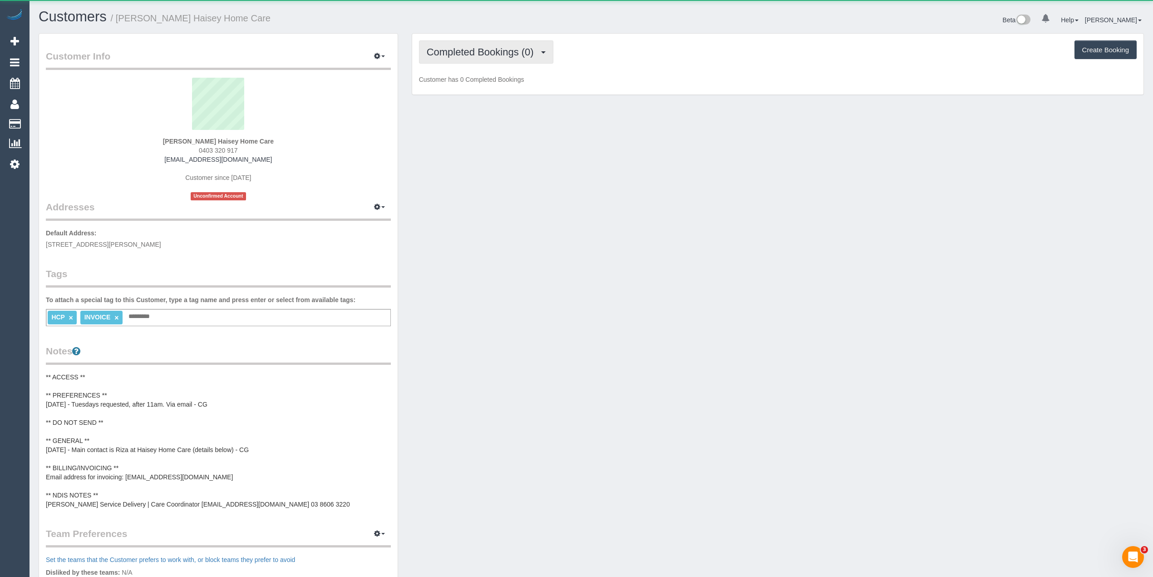
click at [465, 47] on span "Completed Bookings (0)" at bounding box center [483, 51] width 112 height 11
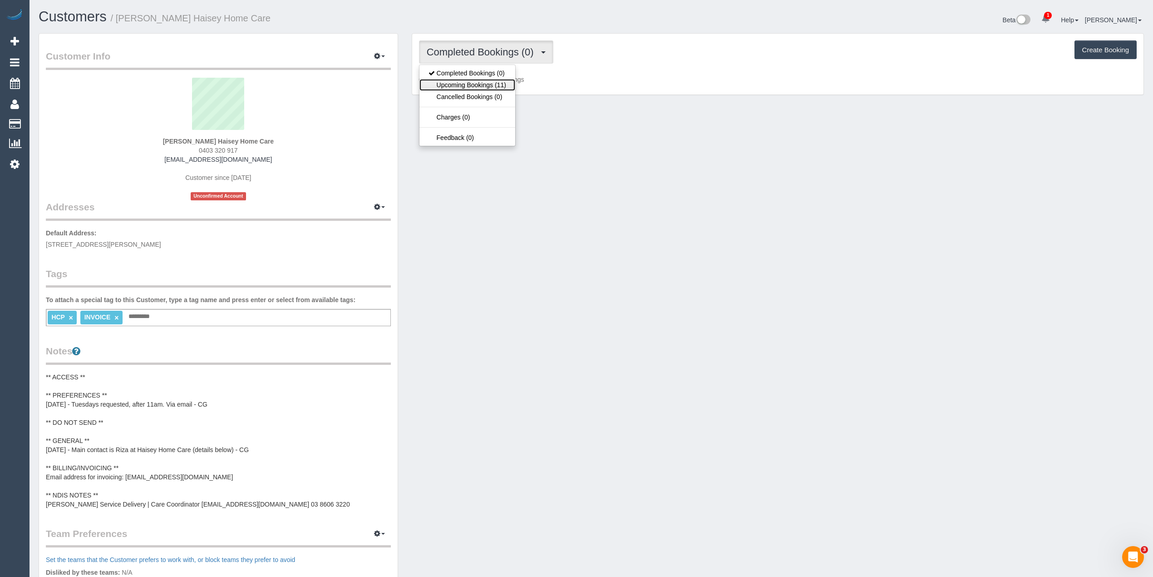
click at [472, 84] on link "Upcoming Bookings (11)" at bounding box center [467, 85] width 96 height 12
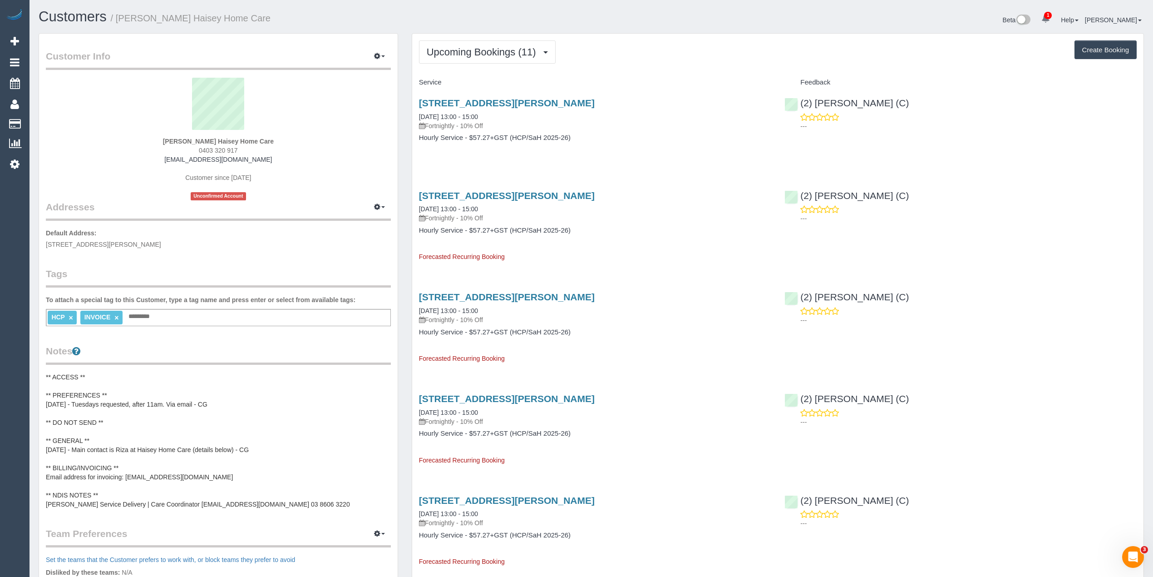
drag, startPoint x: 245, startPoint y: 147, endPoint x: 204, endPoint y: 148, distance: 41.3
click at [204, 148] on div "[PERSON_NAME] Haisey Home Care 0403 320 917 [EMAIL_ADDRESS][DOMAIN_NAME] Custom…" at bounding box center [218, 139] width 345 height 123
drag, startPoint x: 232, startPoint y: 475, endPoint x: 217, endPoint y: 476, distance: 14.6
click at [217, 476] on pre "** ACCESS ** ** PREFERENCES ** [DATE] - Tuesdays requested, after 11am. Via ema…" at bounding box center [218, 440] width 345 height 136
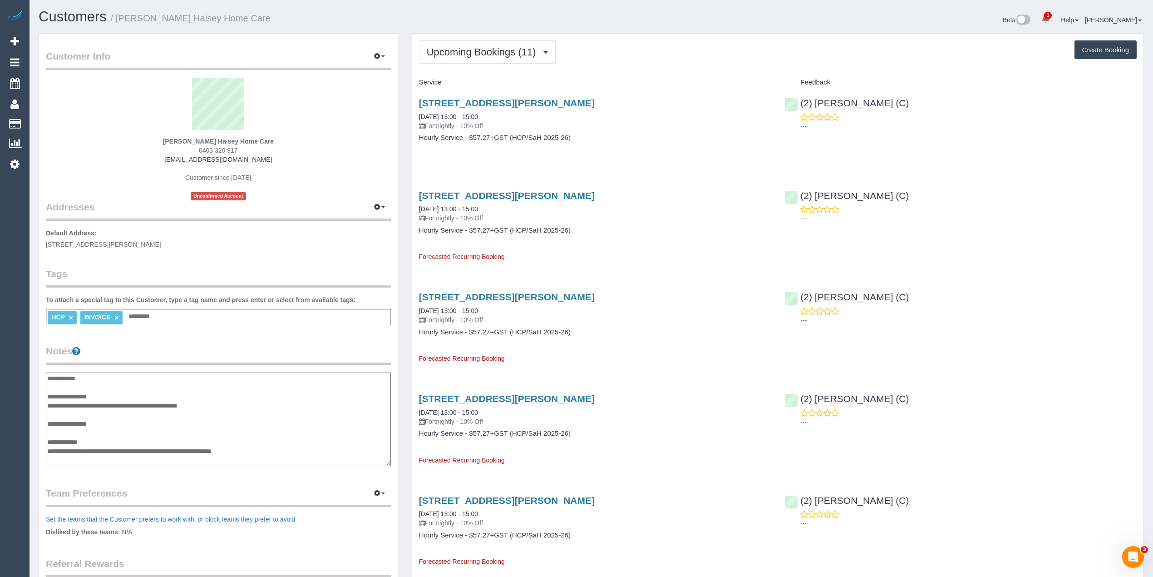
scroll to position [45, 0]
drag, startPoint x: 237, startPoint y: 433, endPoint x: 128, endPoint y: 430, distance: 109.0
click at [128, 430] on textarea "**********" at bounding box center [218, 419] width 345 height 94
drag, startPoint x: 289, startPoint y: 459, endPoint x: 193, endPoint y: 458, distance: 95.3
click at [193, 458] on textarea "**********" at bounding box center [218, 419] width 345 height 94
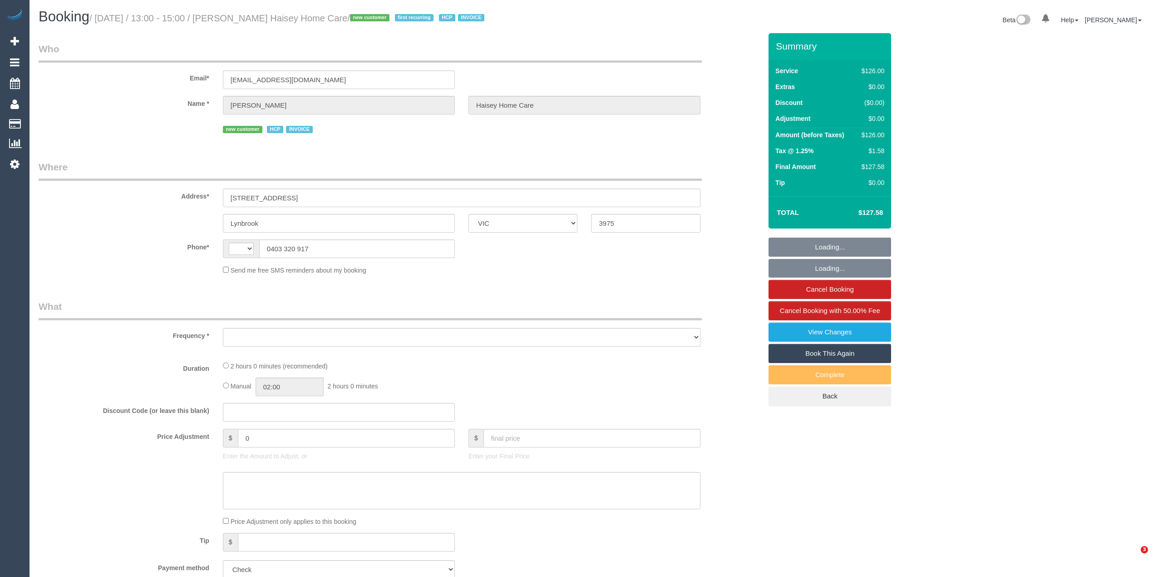
select select "VIC"
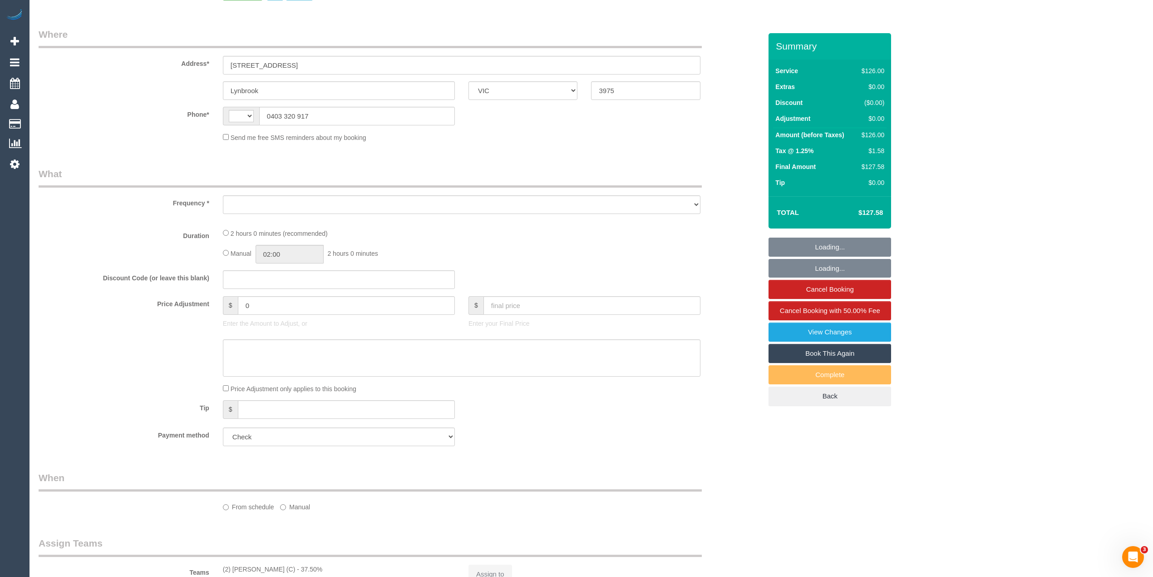
scroll to position [302, 0]
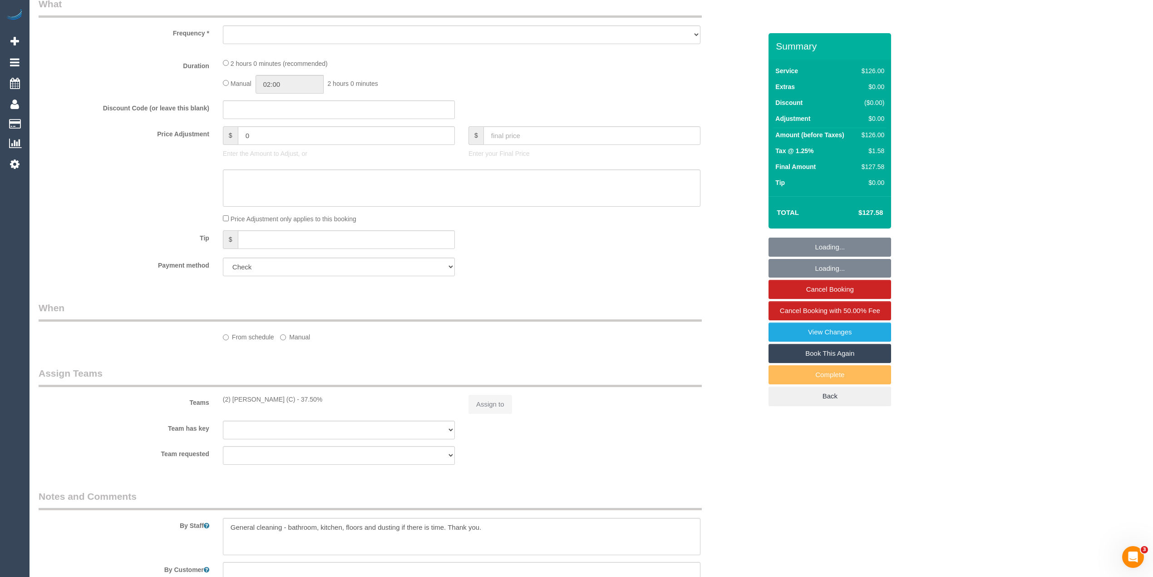
select select "120"
select select "number:28"
select select "number:14"
select select "number:19"
select select "number:25"
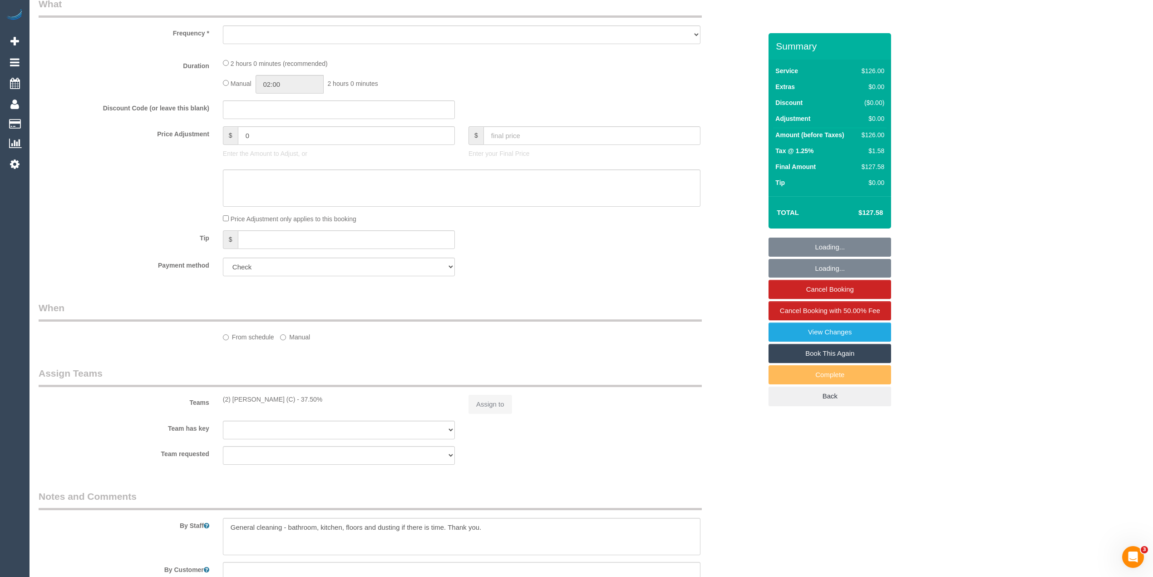
select select "number:35"
select select "number:12"
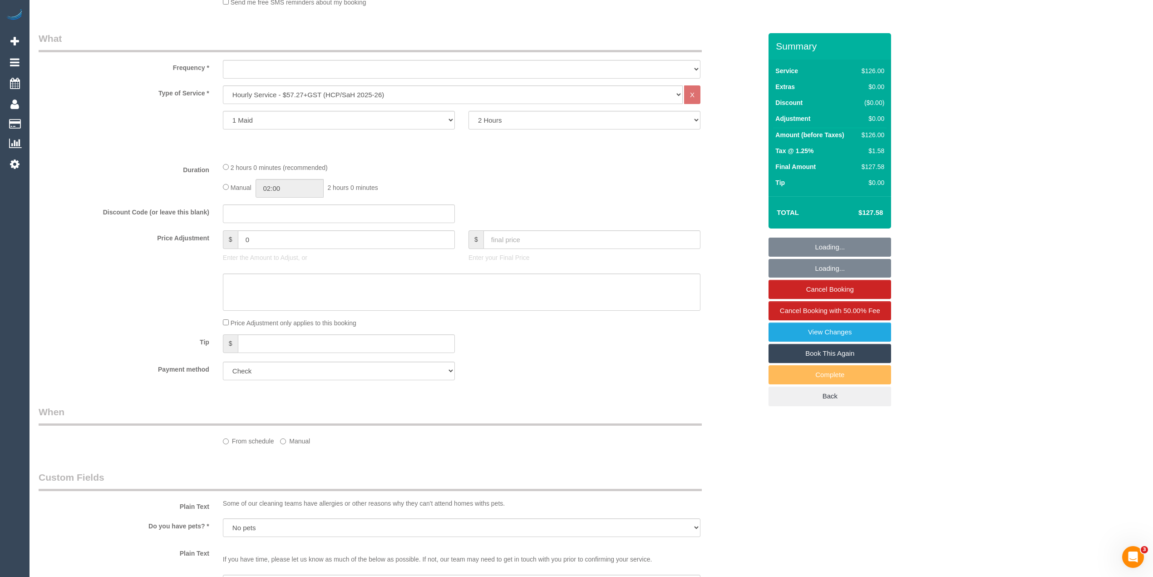
select select "string:AU"
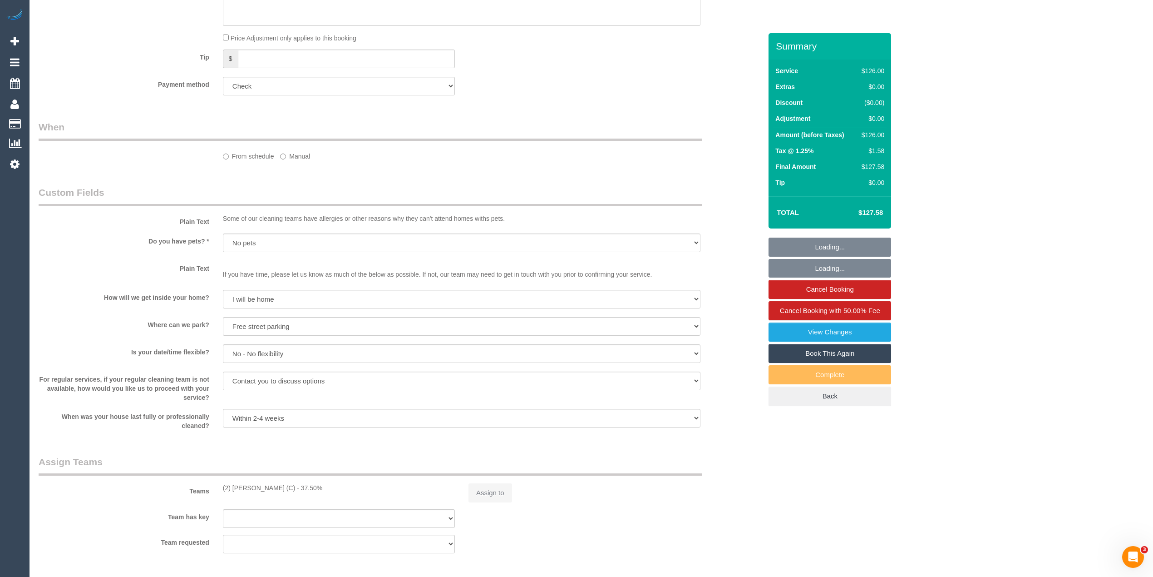
select select "object:781"
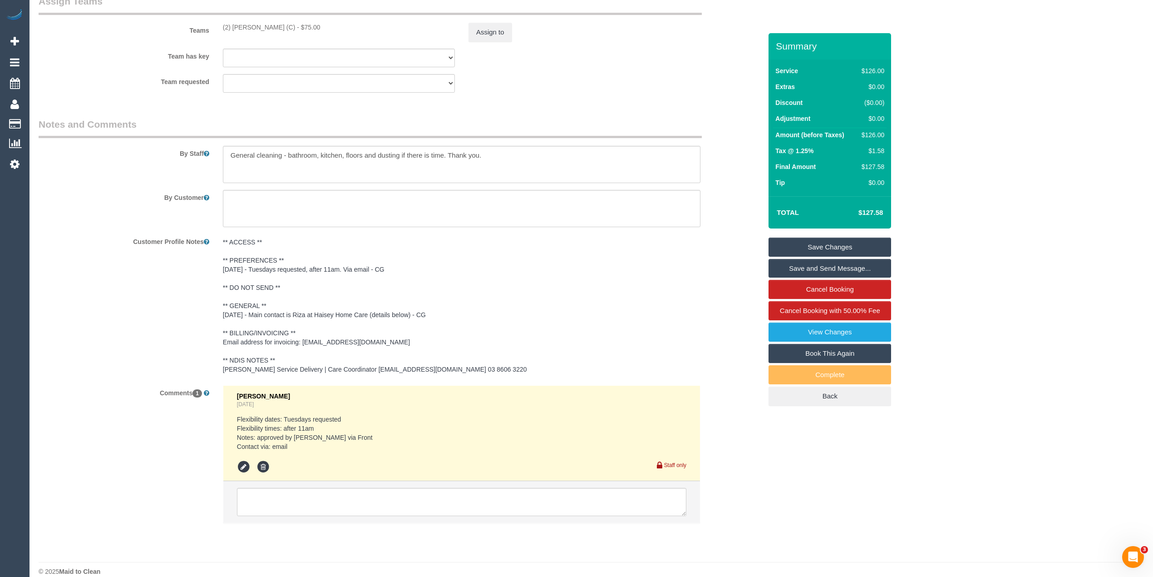
scroll to position [1136, 0]
